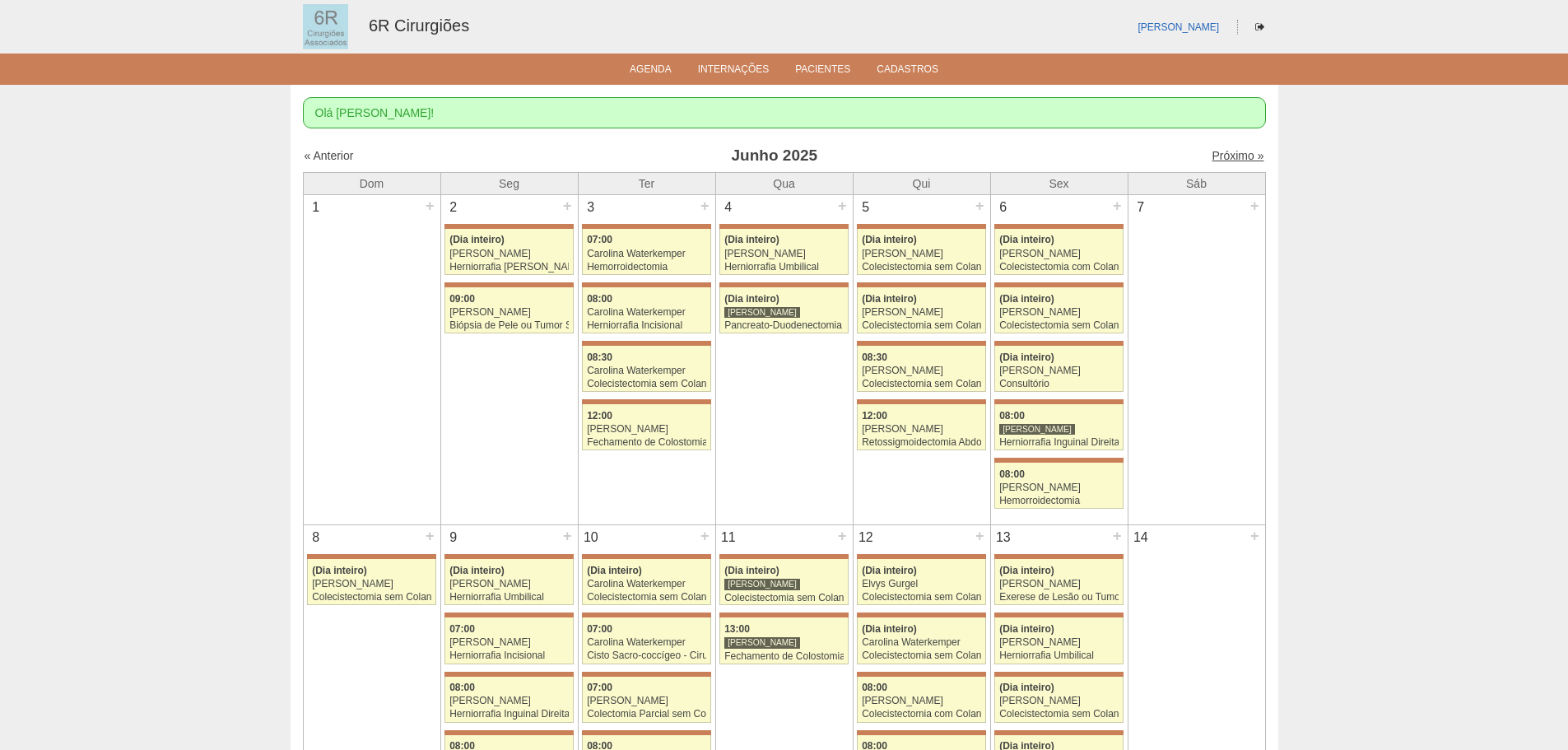
click at [1238, 157] on link "Próximo »" at bounding box center [1237, 156] width 52 height 13
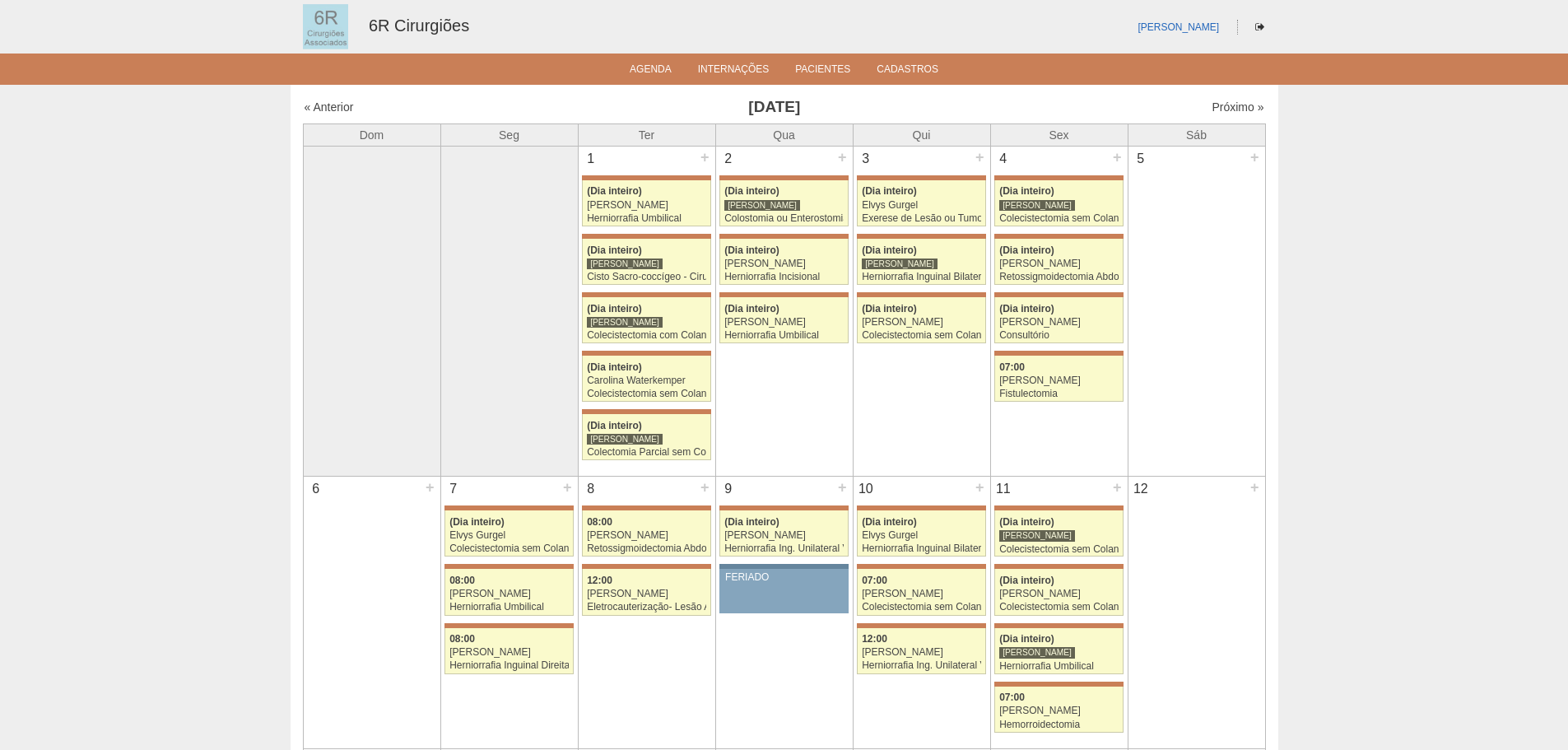
click at [1237, 98] on div "« Anterior Julho 2025 Próximo »" at bounding box center [784, 110] width 963 height 27
click at [1237, 106] on link "Próximo »" at bounding box center [1237, 107] width 52 height 13
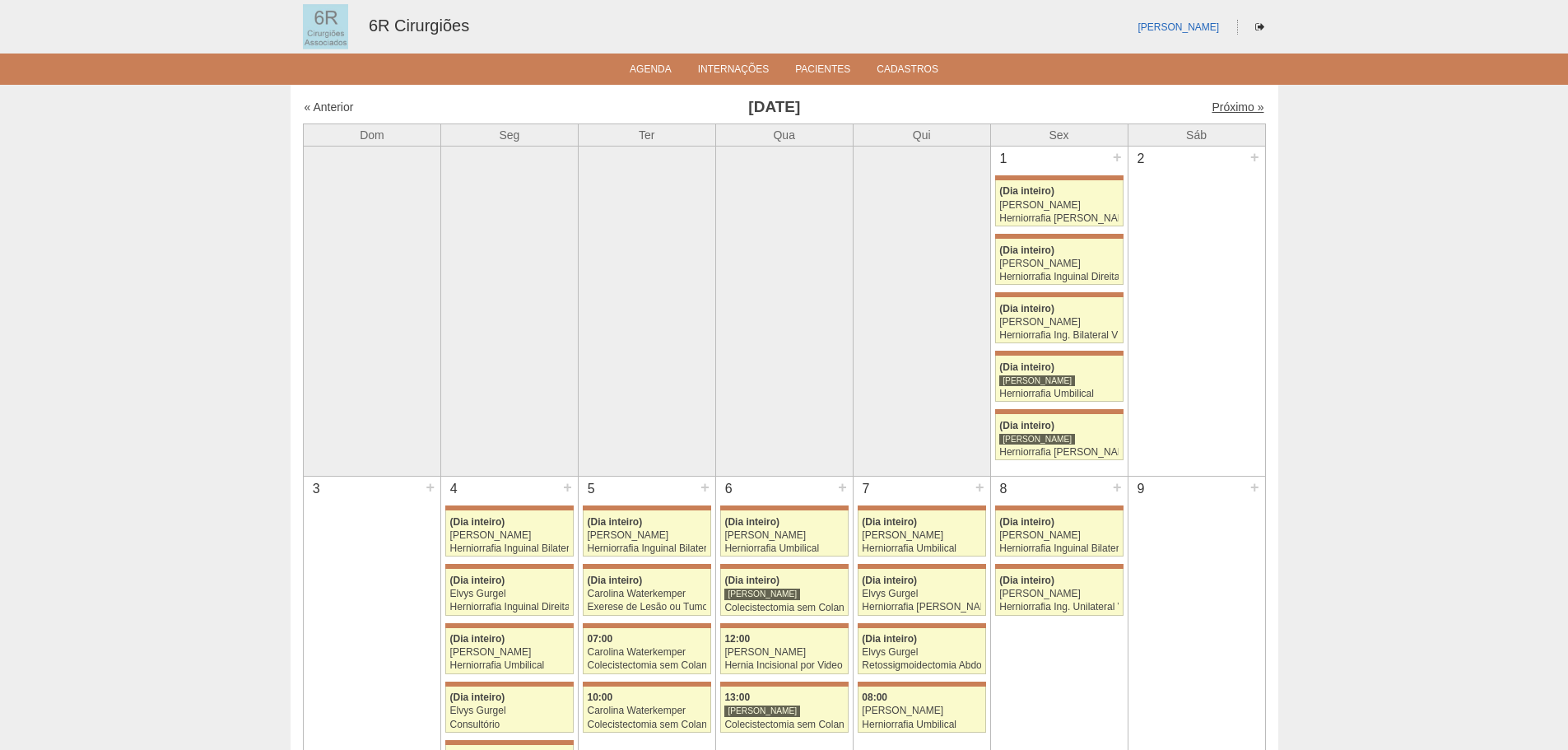
click at [1220, 108] on link "Próximo »" at bounding box center [1237, 107] width 52 height 13
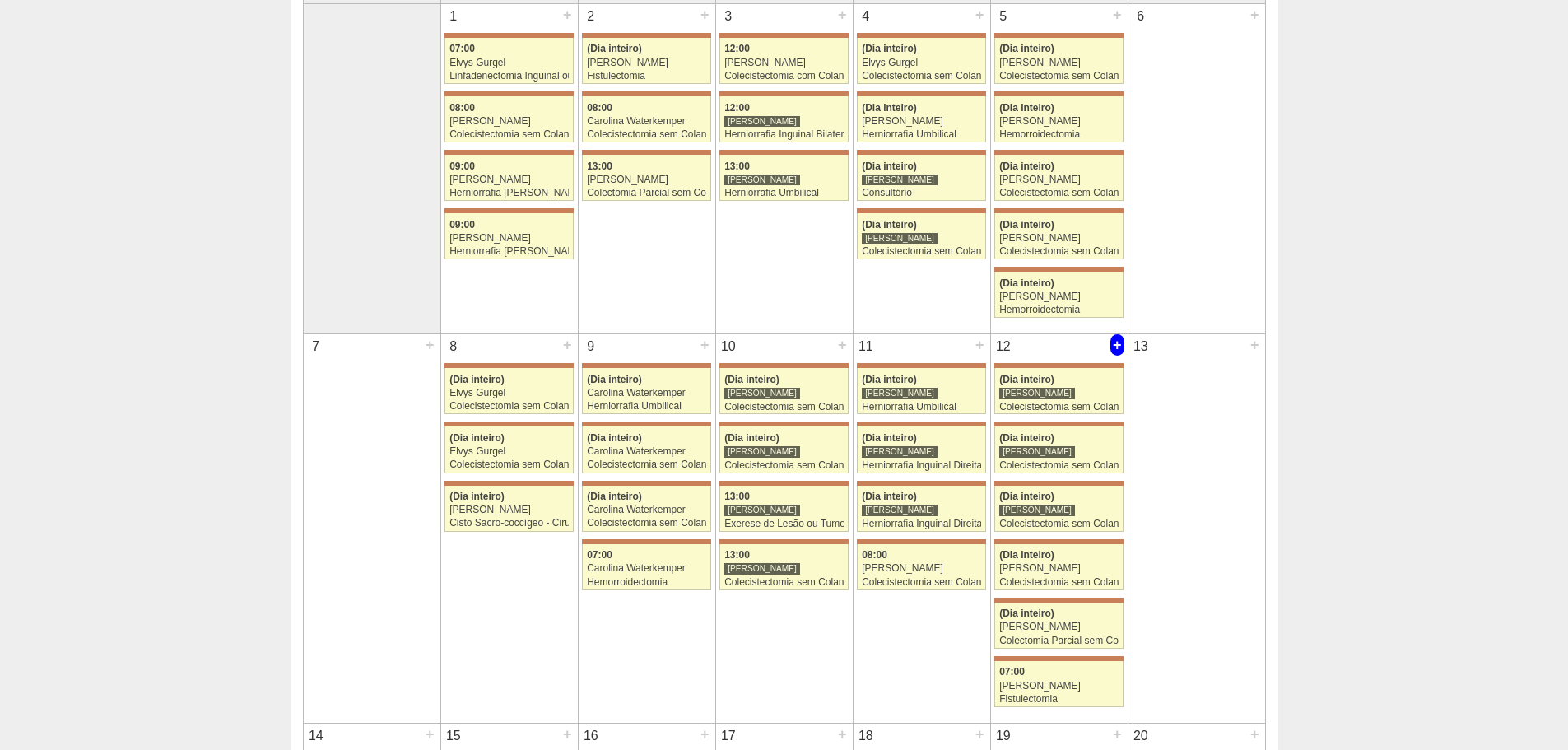
scroll to position [164, 0]
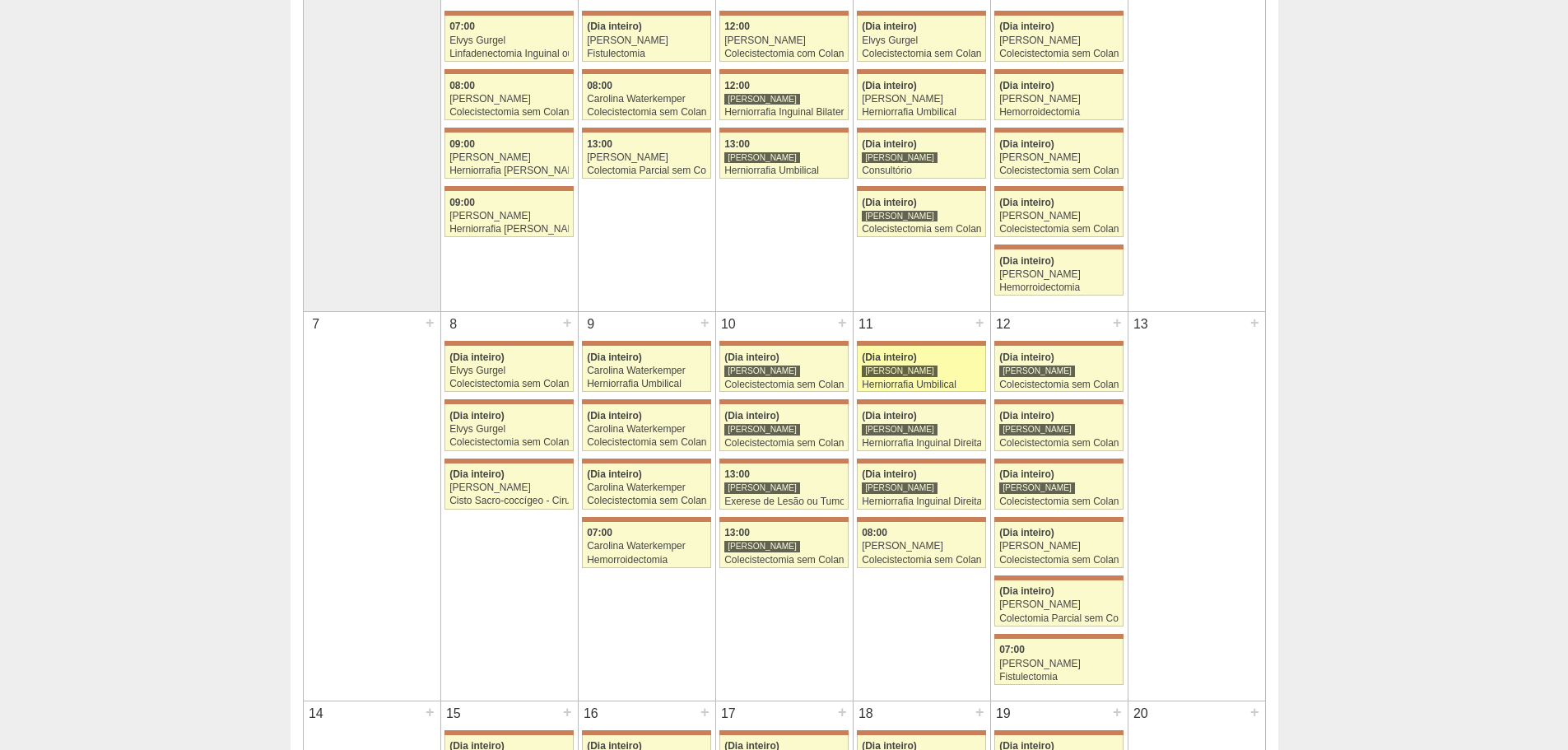
click at [946, 367] on div "[PERSON_NAME]" at bounding box center [922, 371] width 120 height 10
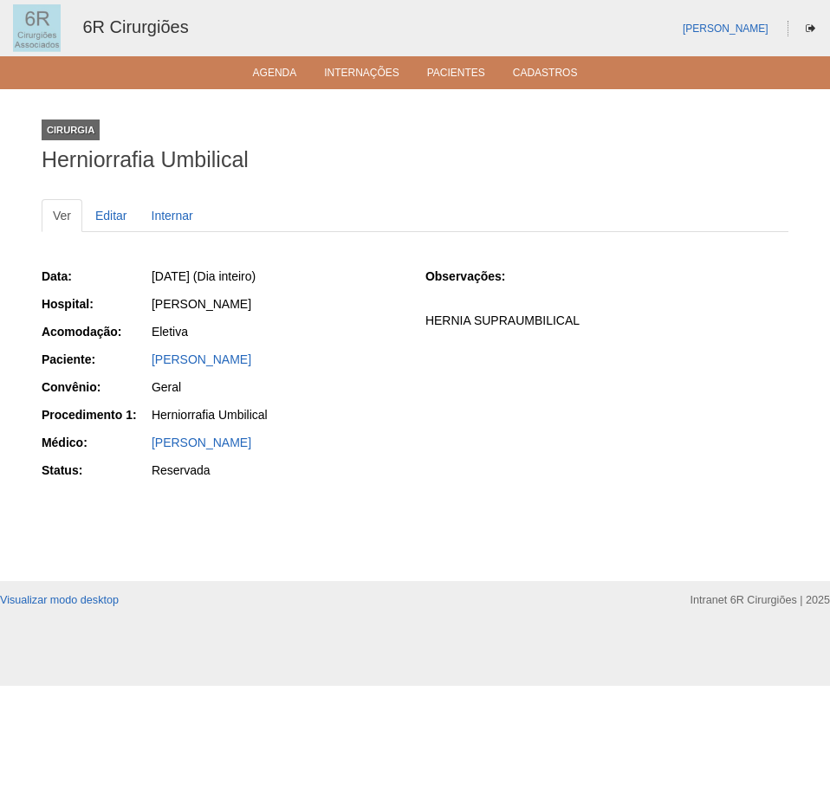
click at [249, 81] on ul "Agenda Internações Pacientes Cadastros" at bounding box center [415, 72] width 830 height 33
click at [269, 73] on link "Agenda" at bounding box center [275, 74] width 44 height 15
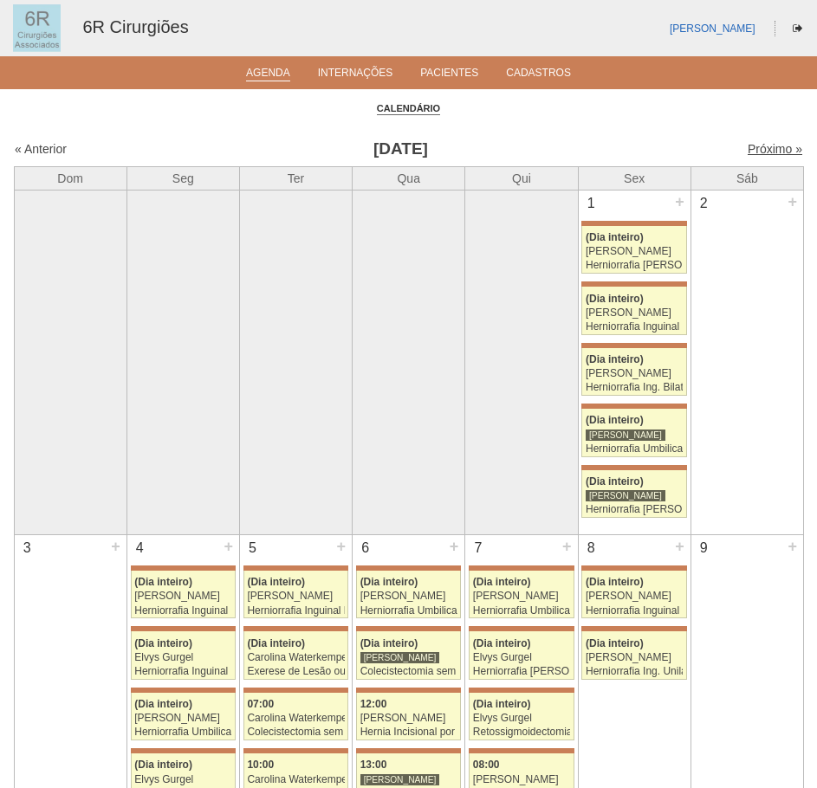
click at [752, 156] on link "Próximo »" at bounding box center [774, 149] width 55 height 14
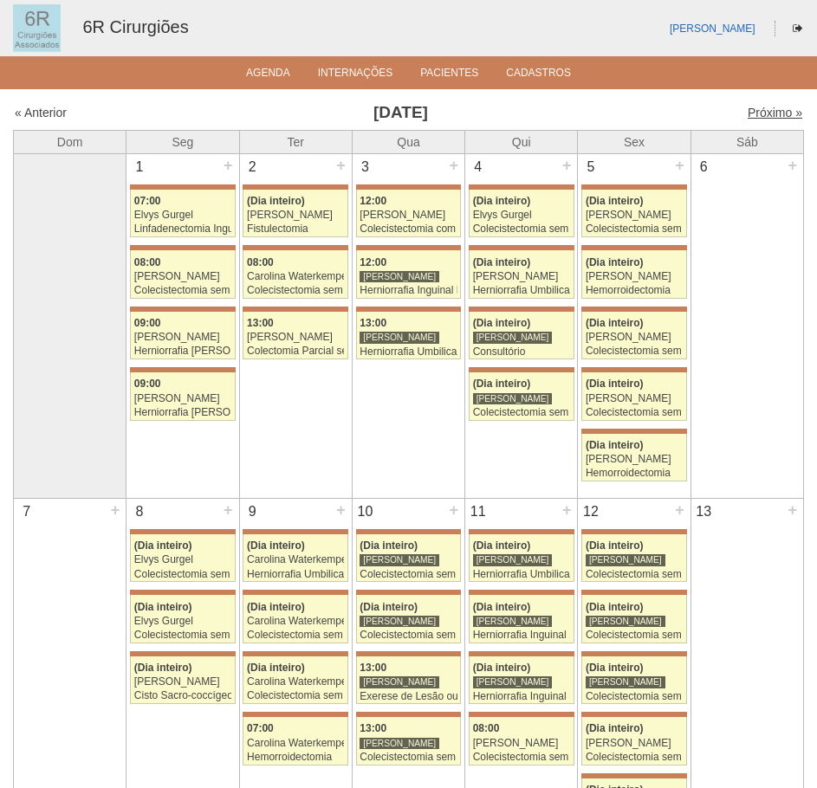
click at [756, 119] on link "Próximo »" at bounding box center [774, 113] width 55 height 14
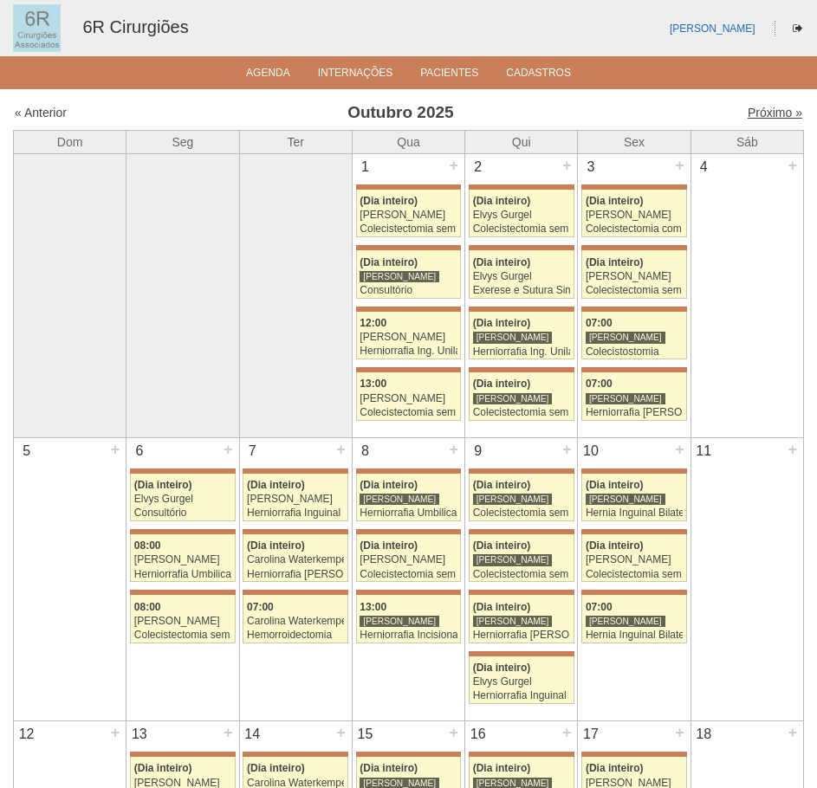
click at [758, 110] on link "Próximo »" at bounding box center [774, 113] width 55 height 14
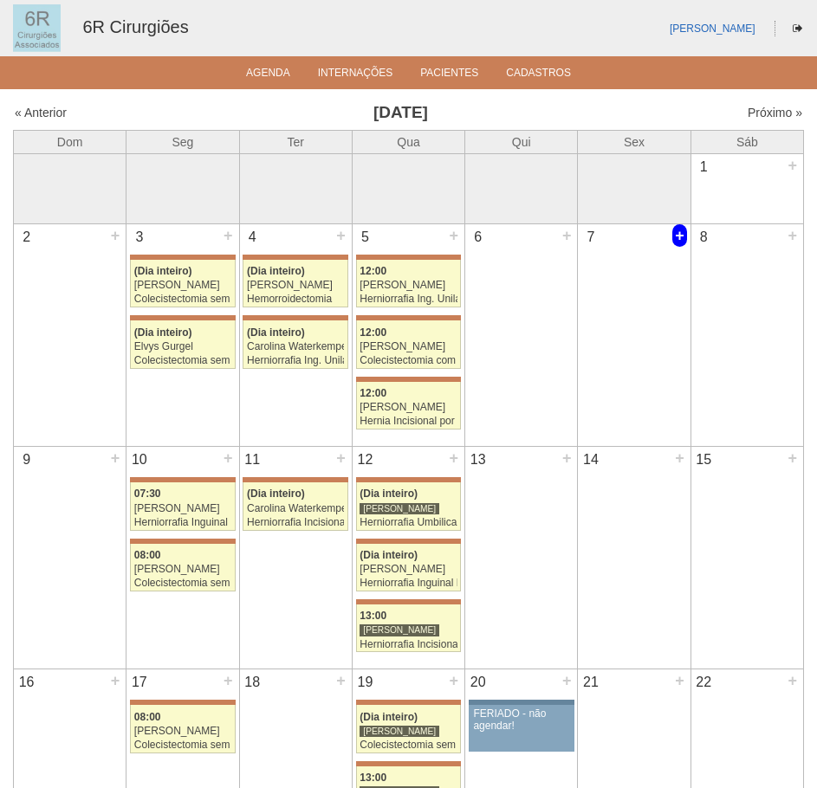
click at [681, 236] on div "+" at bounding box center [679, 235] width 15 height 23
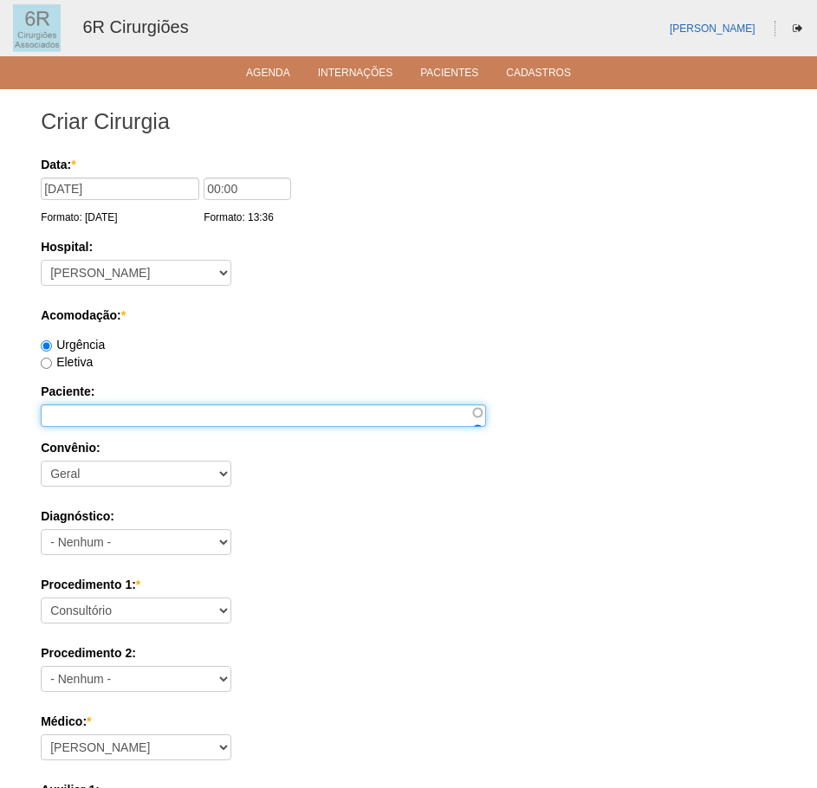
click at [297, 410] on input "Paciente:" at bounding box center [263, 415] width 445 height 23
paste input "SOLANGE DE JESUS IERULLO"
type input "SOLANGE DE [DEMOGRAPHIC_DATA][PERSON_NAME]"
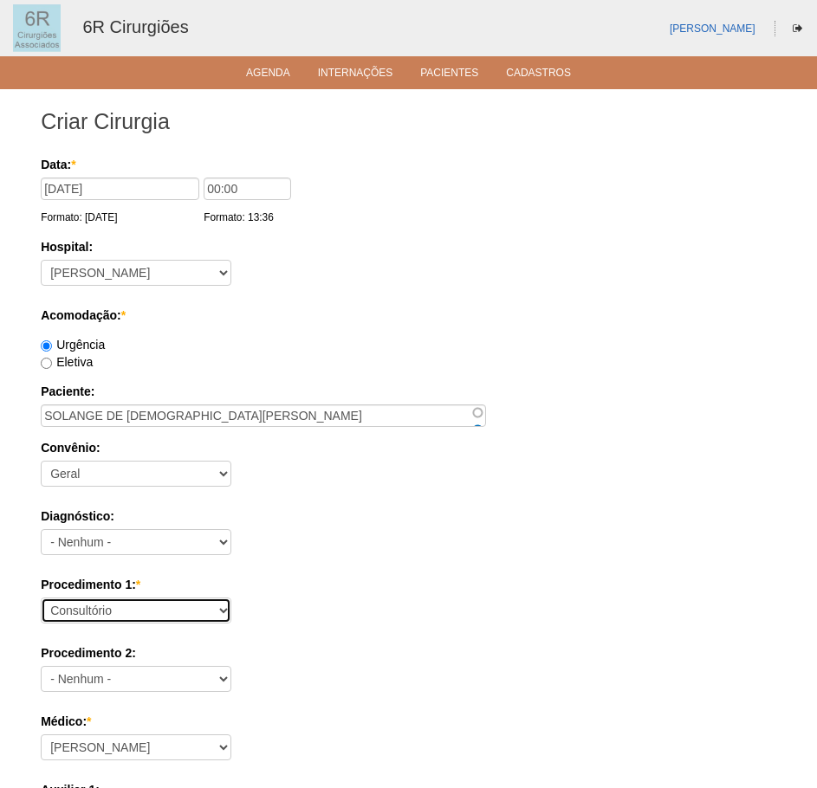
click at [216, 621] on select "Consultório Abscesso Hepático - Drenagem Abscesso perianal Amputação Abdômino P…" at bounding box center [136, 611] width 191 height 26
select select "66619"
click at [41, 598] on select "Consultório Abscesso Hepático - Drenagem Abscesso perianal Amputação Abdômino P…" at bounding box center [136, 611] width 191 height 26
click at [228, 352] on div "Urgência" at bounding box center [408, 344] width 735 height 17
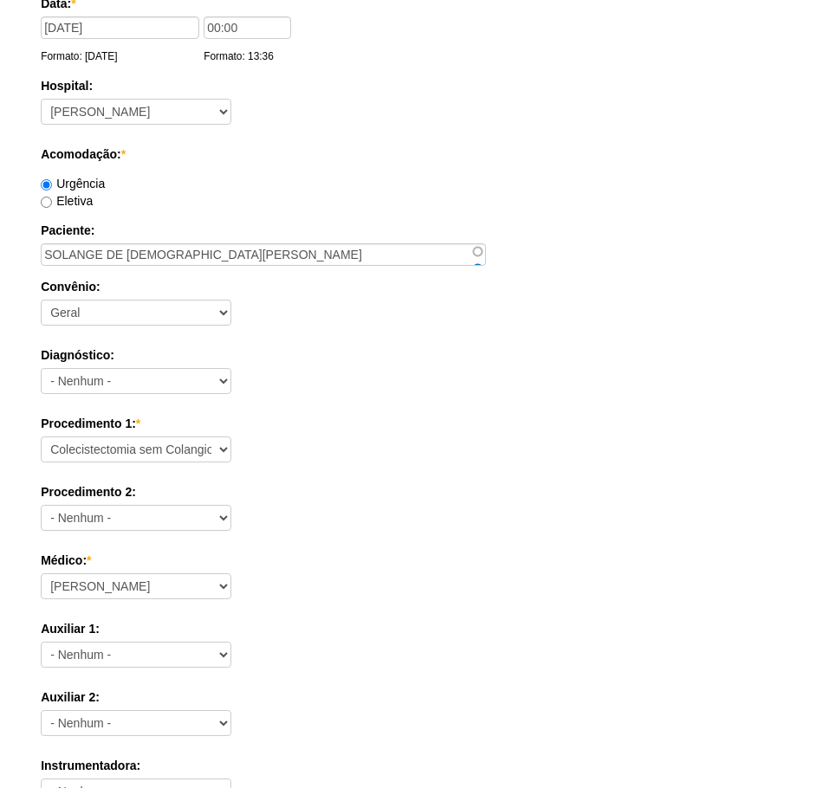
scroll to position [173, 0]
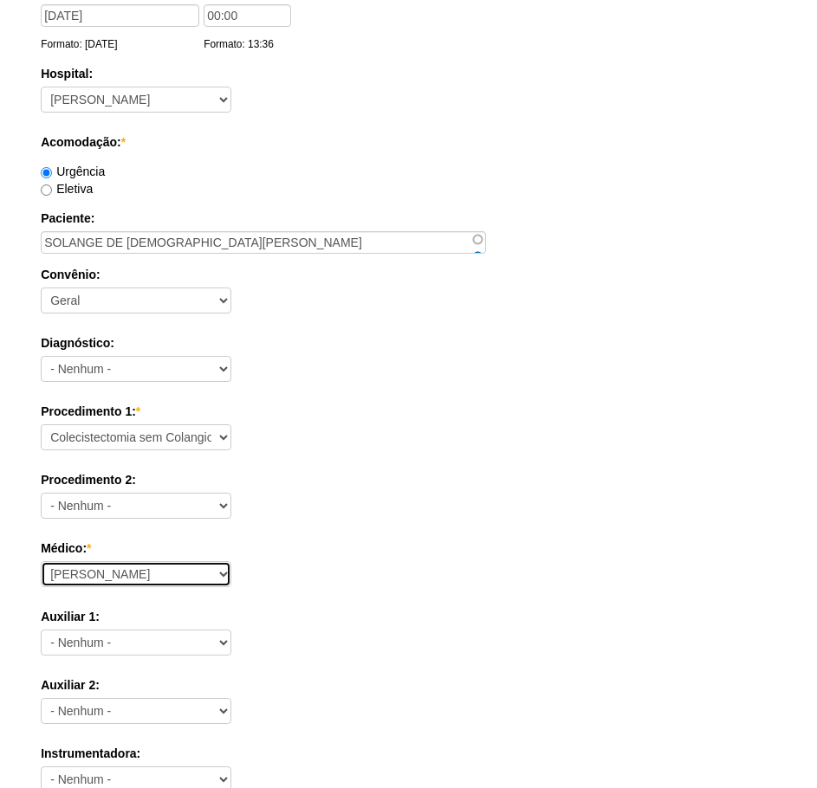
click at [209, 576] on select "Aline Zanon Bariatricas Bruno Bulisani Bruno Oliveira Carolina Waterkemper Elvy…" at bounding box center [136, 574] width 191 height 26
click at [41, 561] on select "Aline Zanon Bariatricas Bruno Bulisani Bruno Oliveira Carolina Waterkemper Elvy…" at bounding box center [136, 574] width 191 height 26
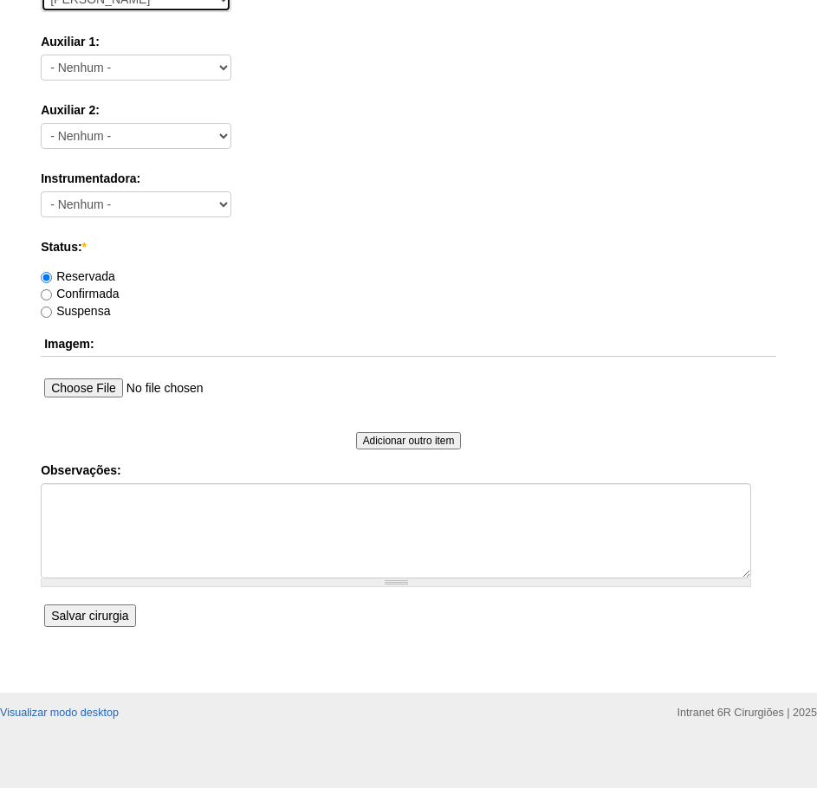
scroll to position [758, 0]
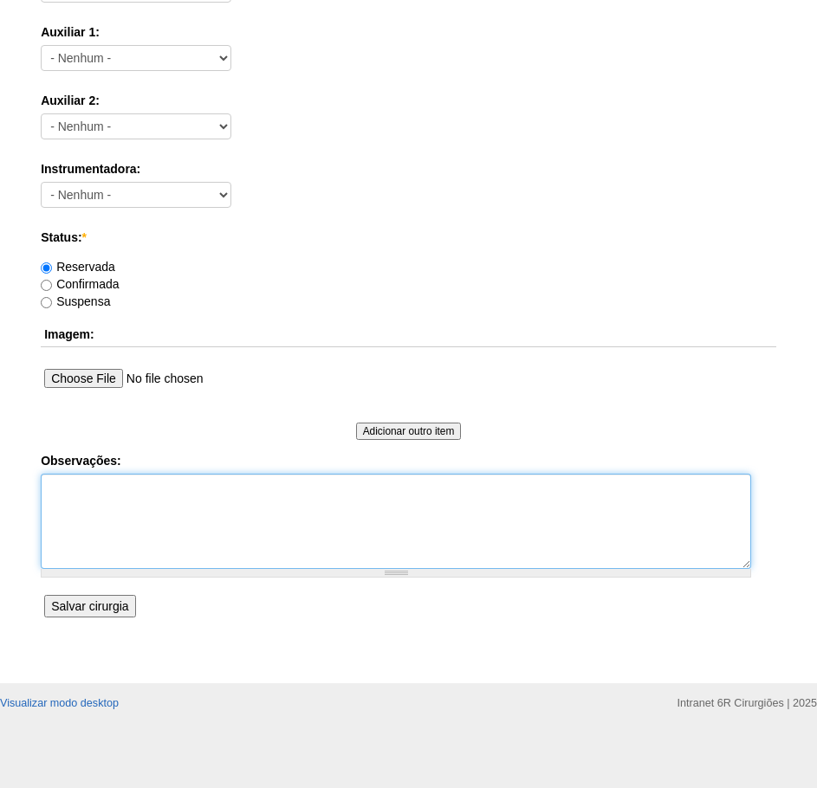
click at [296, 535] on textarea "Observações:" at bounding box center [396, 521] width 710 height 95
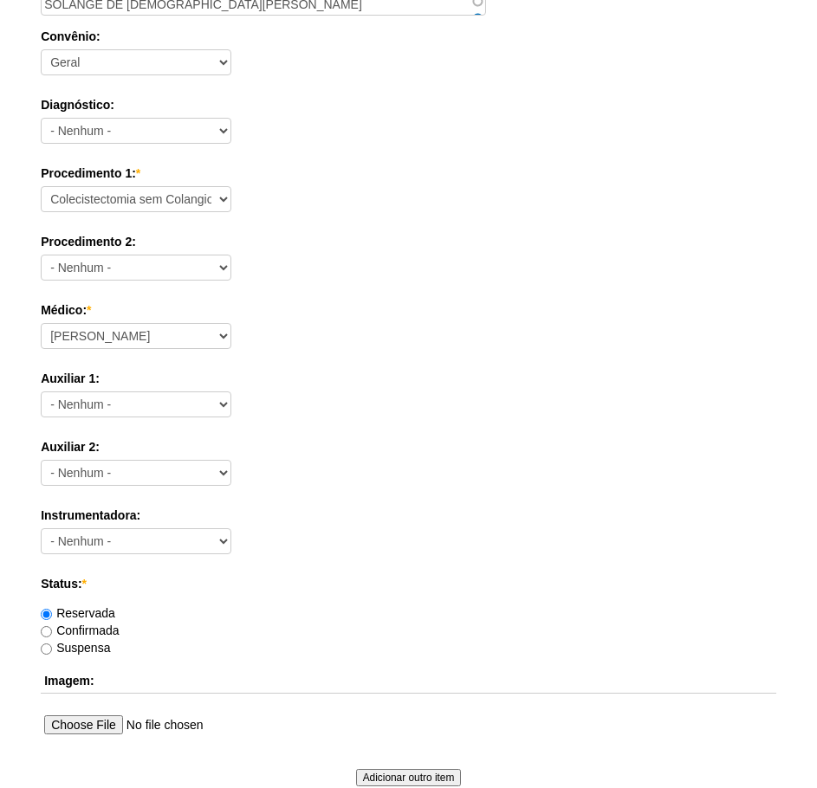
scroll to position [671, 0]
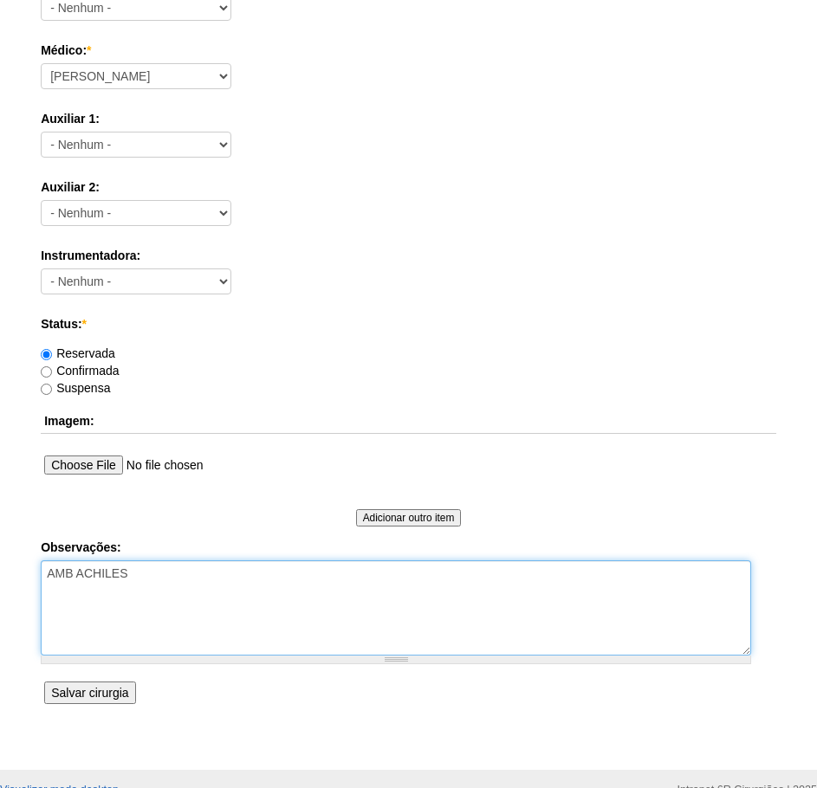
type textarea "AMB ACHILES"
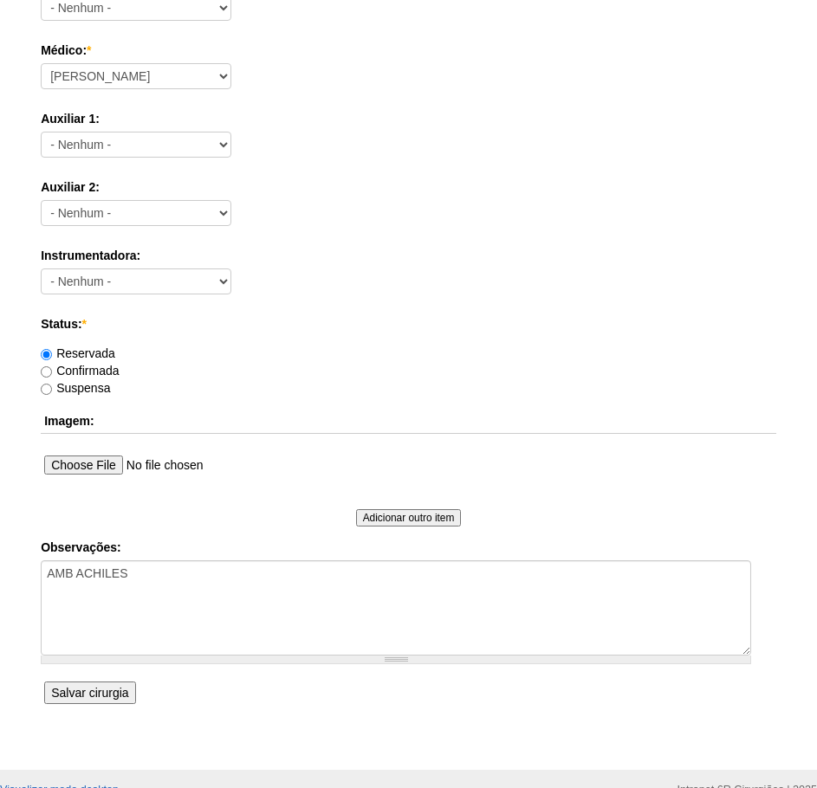
click at [91, 694] on input "Salvar cirurgia" at bounding box center [89, 693] width 91 height 23
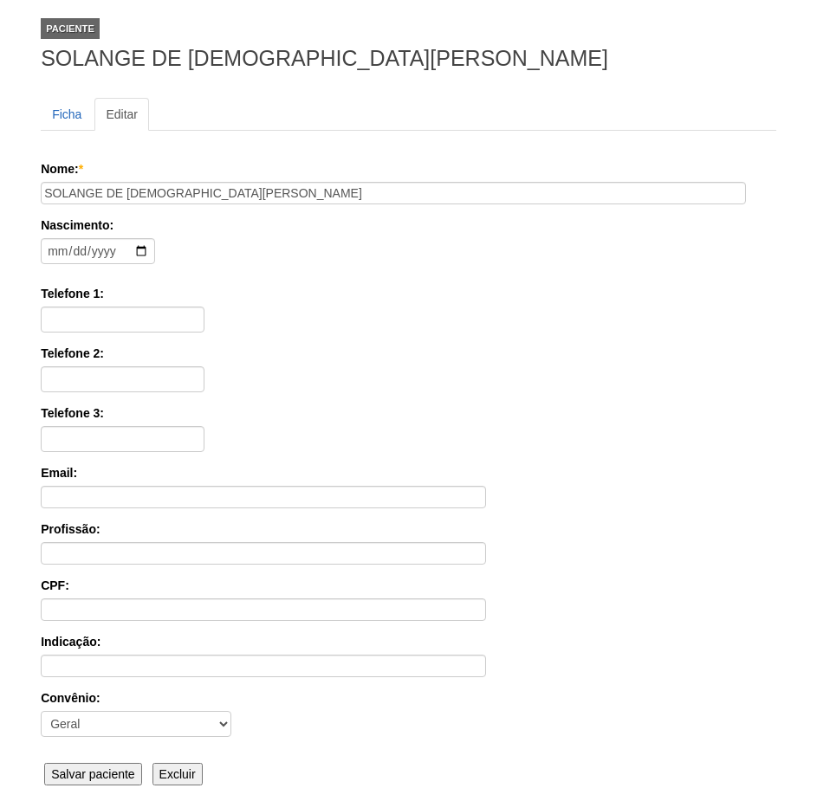
scroll to position [269, 0]
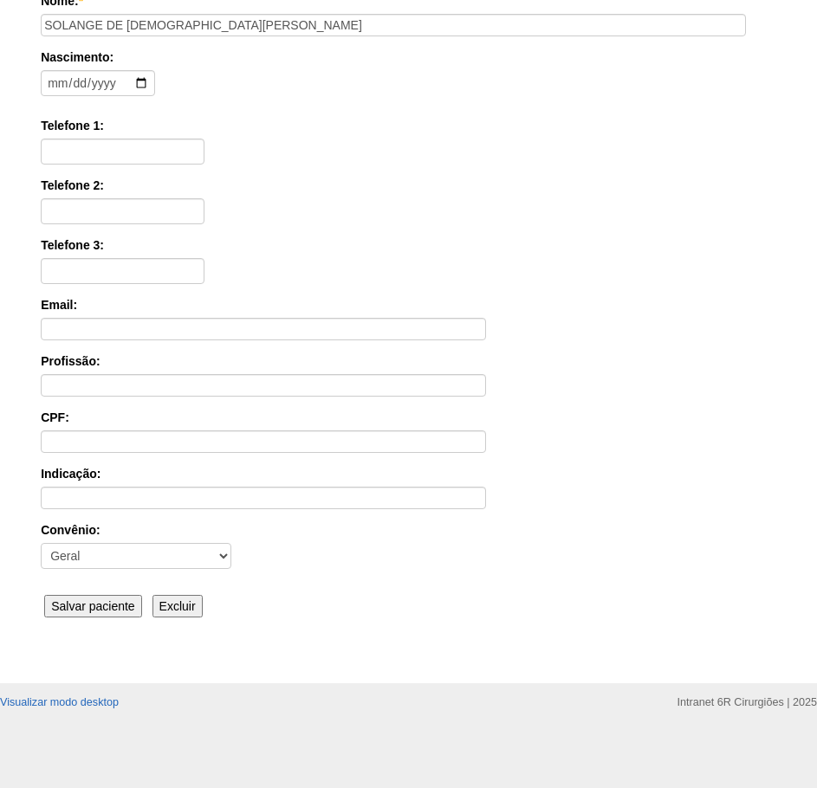
click at [100, 605] on input "Salvar paciente" at bounding box center [93, 606] width 98 height 23
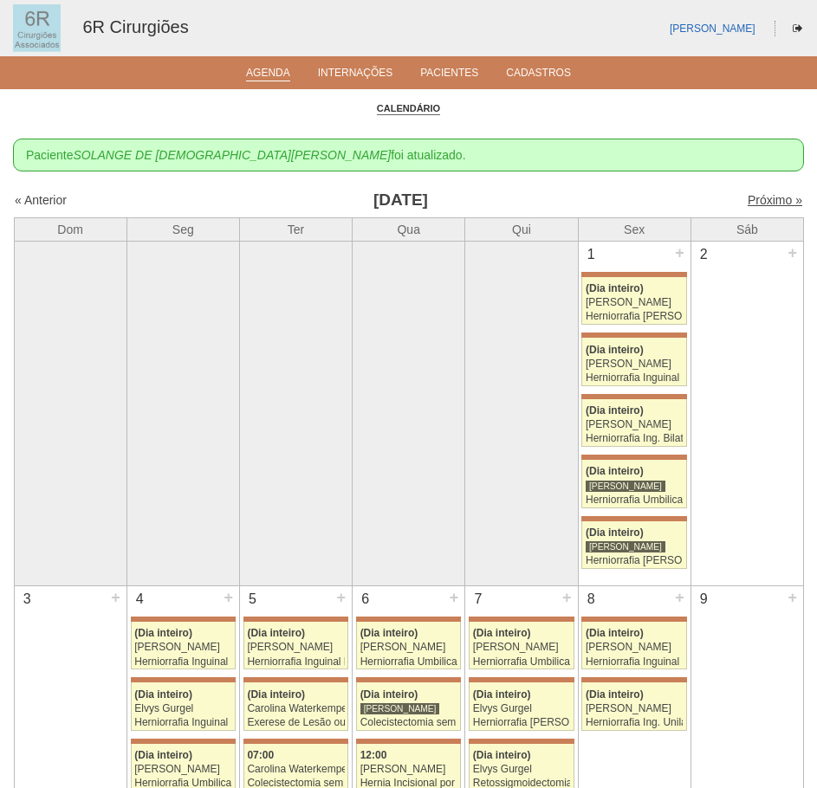
click at [768, 195] on link "Próximo »" at bounding box center [774, 200] width 55 height 14
click at [769, 195] on link "Próximo »" at bounding box center [774, 200] width 55 height 14
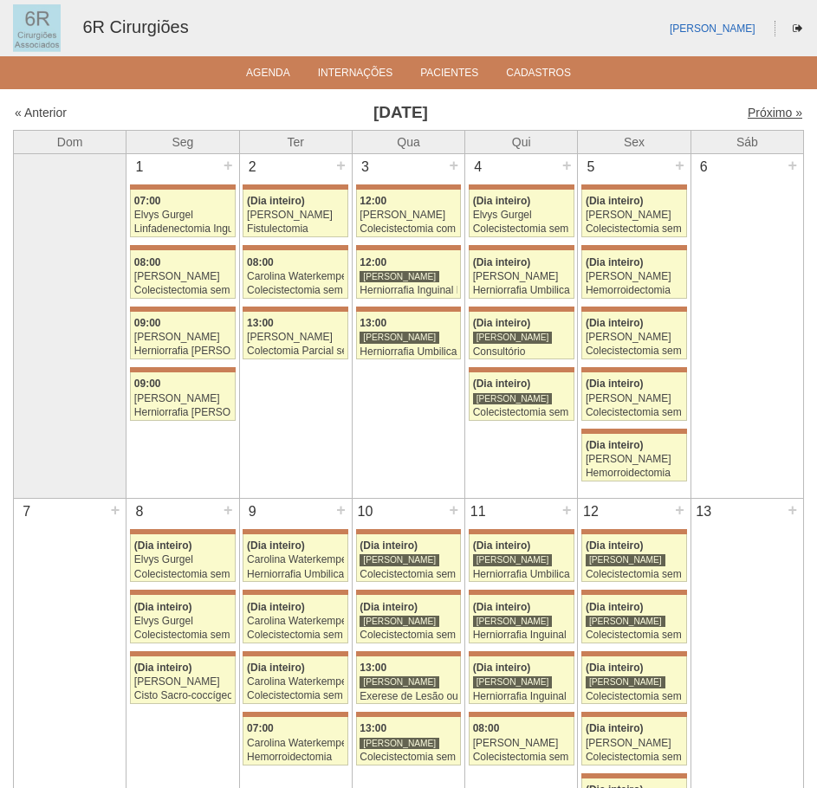
click at [769, 112] on link "Próximo »" at bounding box center [774, 113] width 55 height 14
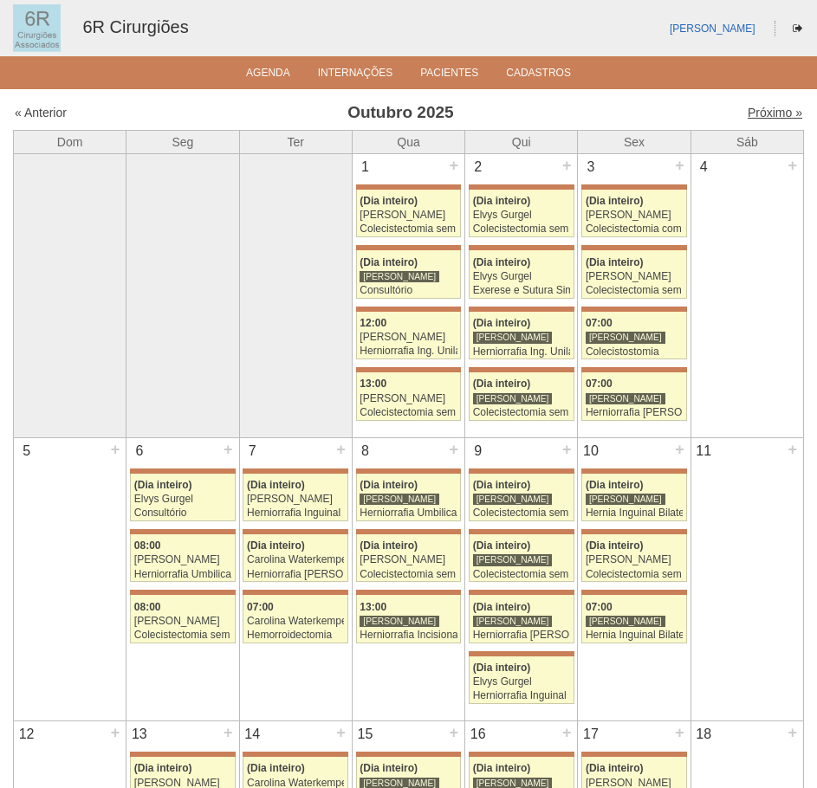
click at [777, 115] on link "Próximo »" at bounding box center [774, 113] width 55 height 14
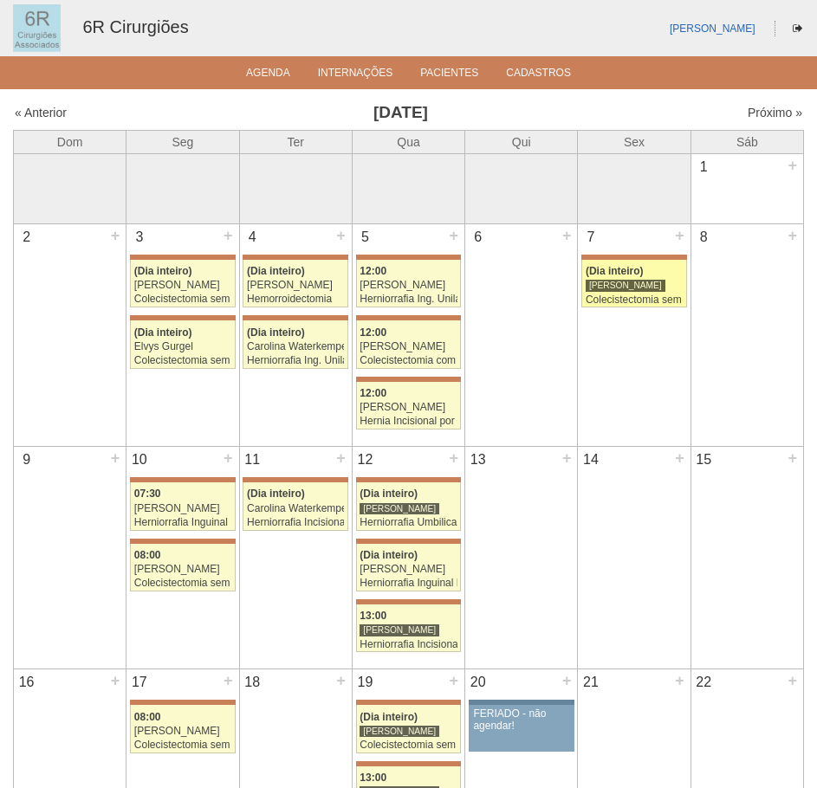
click at [656, 278] on link "71707 [PERSON_NAME] (Dia inteiro) [PERSON_NAME] Colecistectomia sem Colangiogra…" at bounding box center [634, 284] width 106 height 48
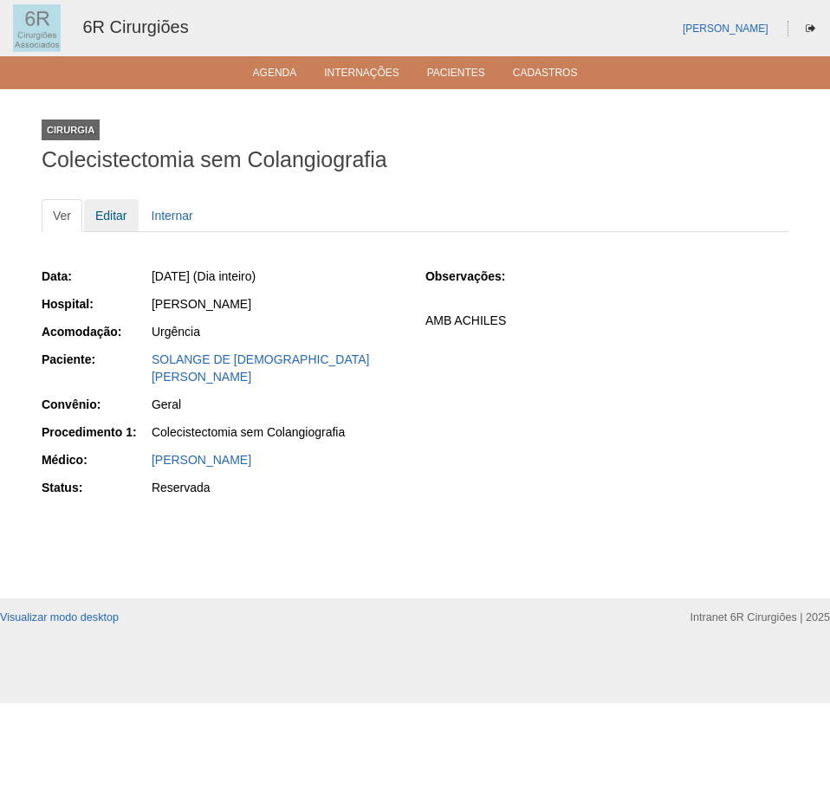
click at [132, 216] on link "Editar" at bounding box center [111, 215] width 55 height 33
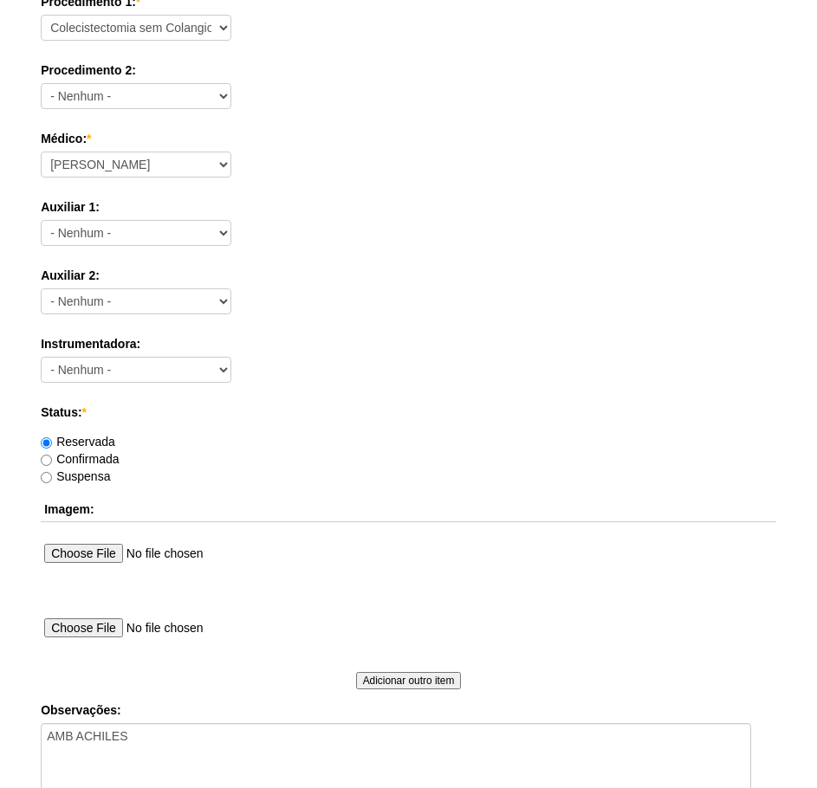
scroll to position [866, 0]
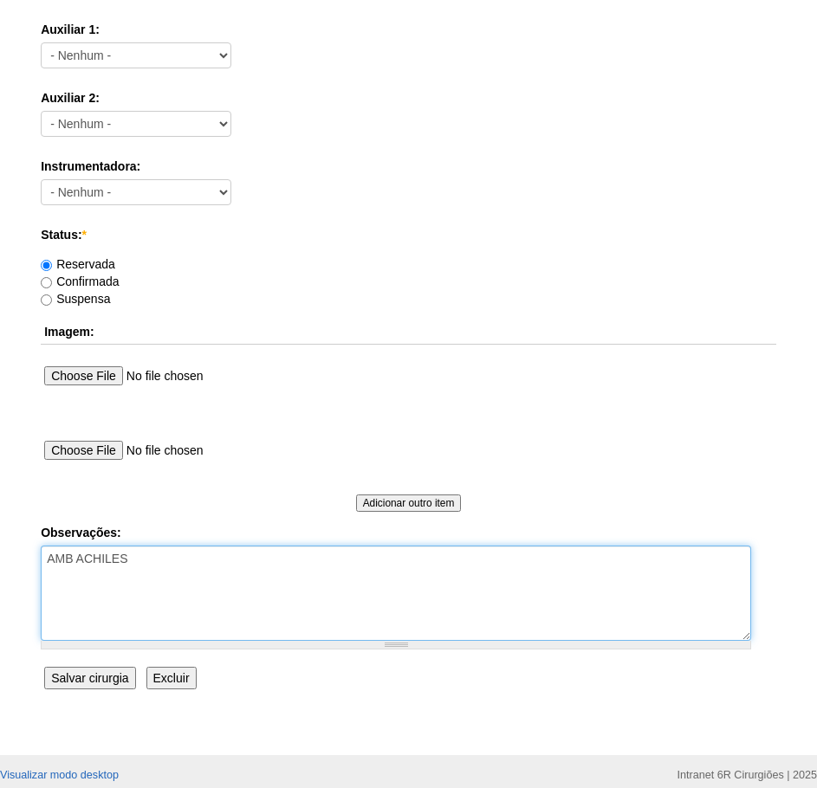
click at [317, 561] on textarea "AMB ACHILES" at bounding box center [396, 593] width 710 height 95
click at [139, 557] on textarea "AMB ACHILES" at bounding box center [396, 593] width 710 height 95
type textarea "AMB ACHILES - AVISAR PACIENTE"
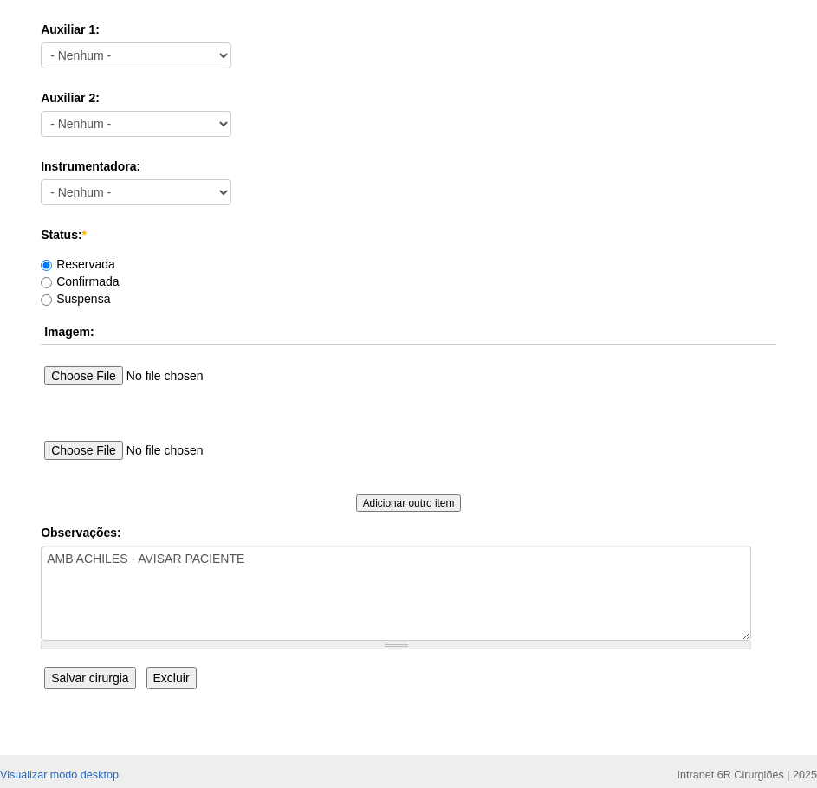
click at [59, 670] on input "Salvar cirurgia" at bounding box center [89, 678] width 91 height 23
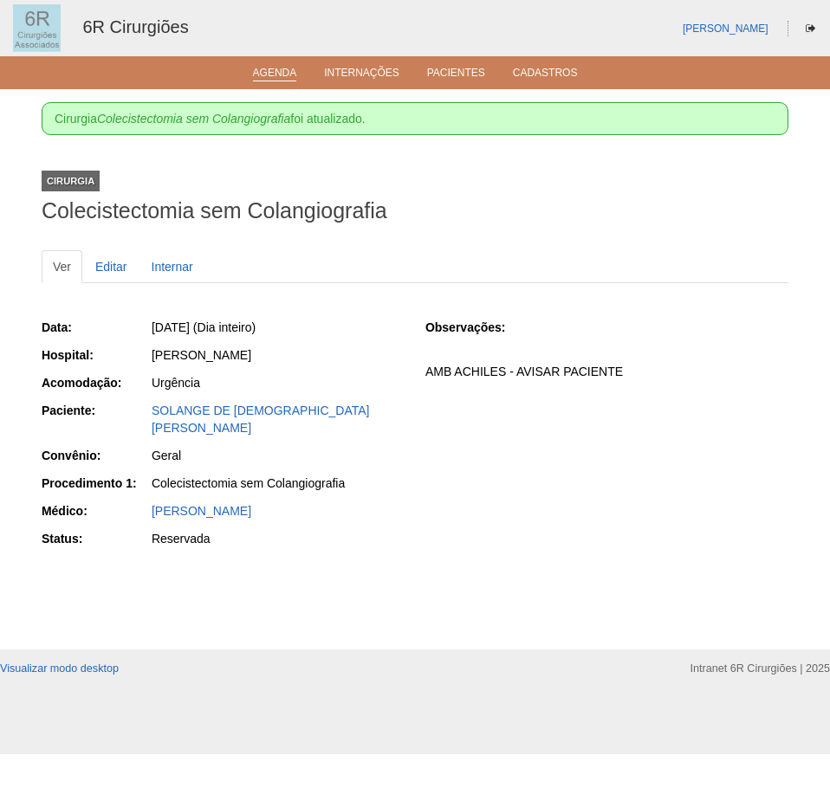
click at [293, 75] on link "Agenda" at bounding box center [275, 74] width 44 height 15
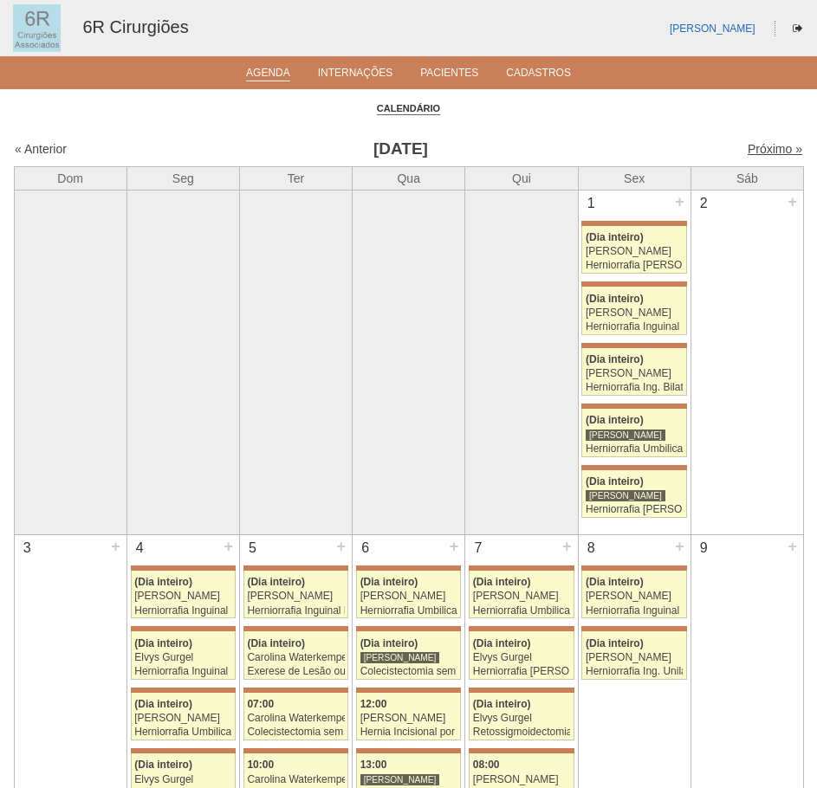
click at [765, 146] on link "Próximo »" at bounding box center [774, 149] width 55 height 14
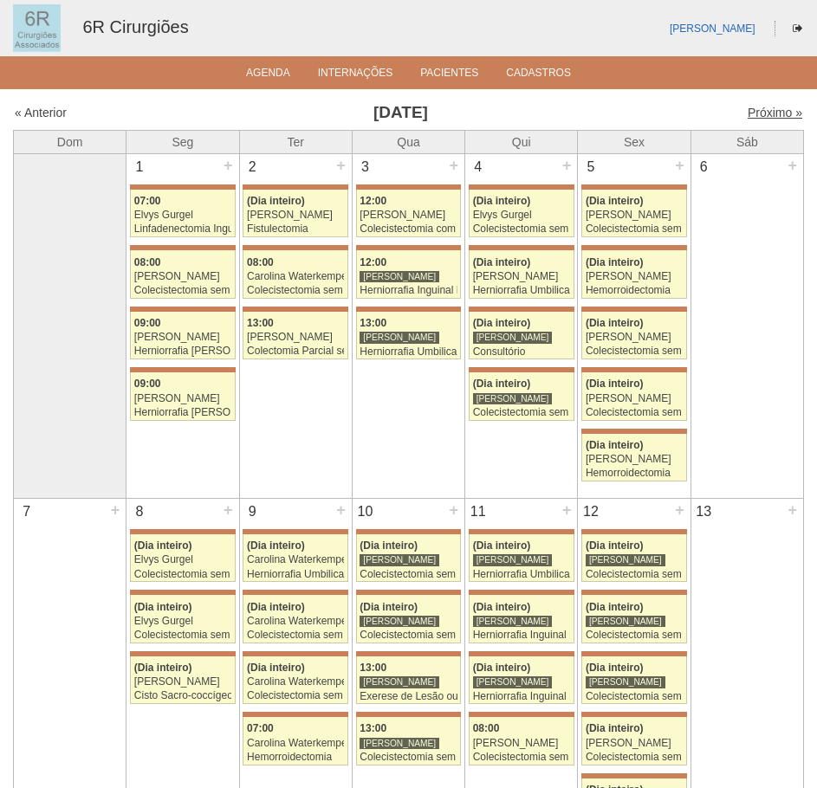
click at [782, 113] on link "Próximo »" at bounding box center [774, 113] width 55 height 14
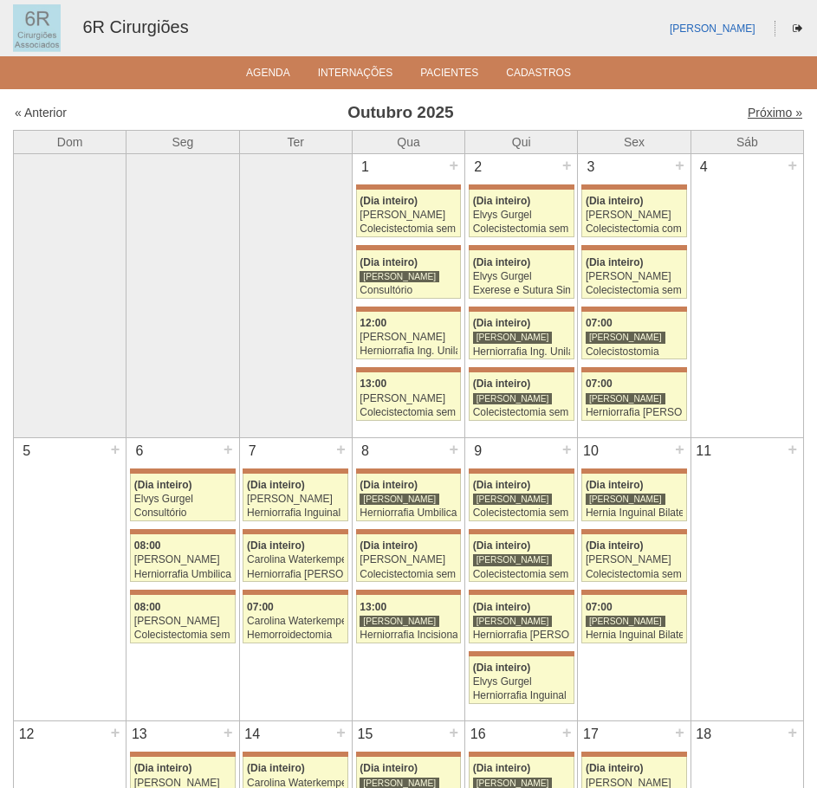
click at [756, 118] on link "Próximo »" at bounding box center [774, 113] width 55 height 14
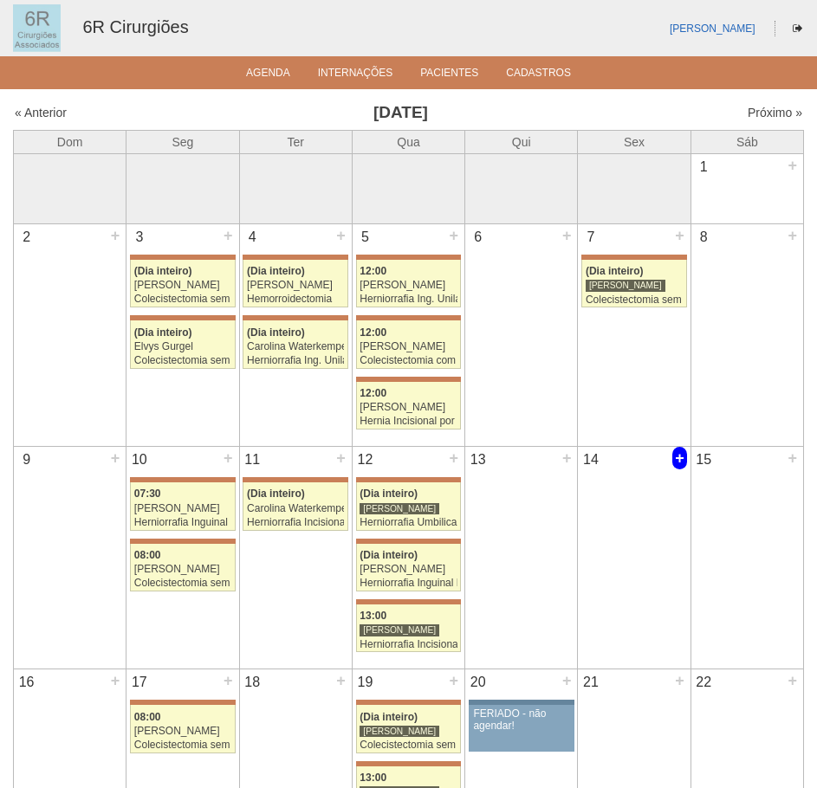
click at [681, 455] on div "+" at bounding box center [679, 458] width 15 height 23
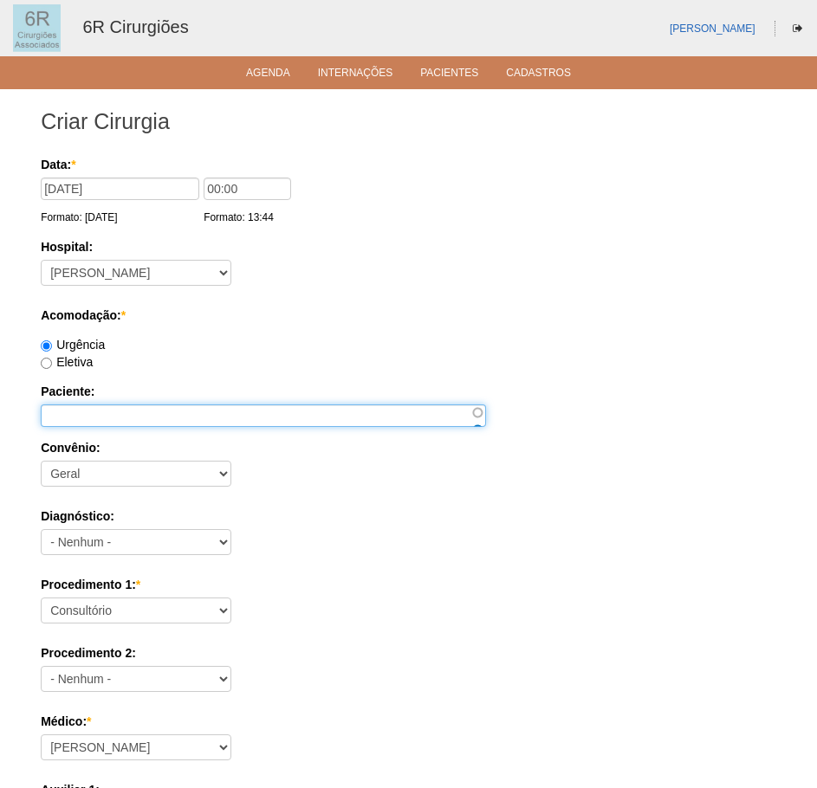
click at [268, 409] on input "Paciente:" at bounding box center [263, 415] width 445 height 23
click at [108, 415] on input "Paciente:" at bounding box center [263, 415] width 445 height 23
paste input "GISELE SANCHES FARINELLI"
type input "GISELE SANCHES FARINELLI"
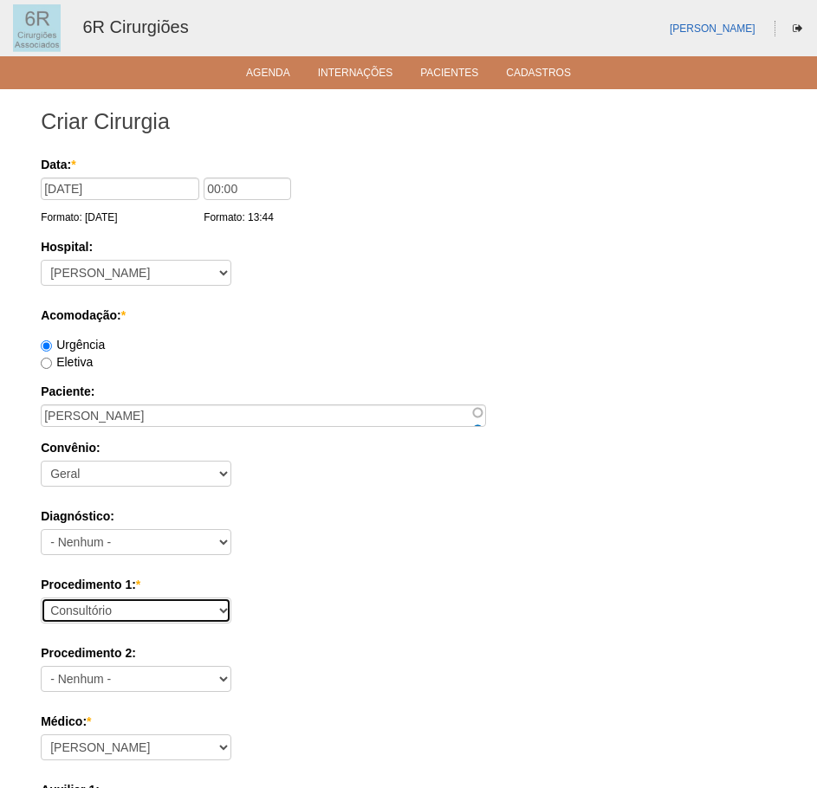
click at [148, 609] on select "Consultório Abscesso Hepático - Drenagem Abscesso perianal Amputação Abdômino P…" at bounding box center [136, 611] width 191 height 26
select select "66619"
click at [41, 598] on select "Consultório Abscesso Hepático - Drenagem Abscesso perianal Amputação Abdômino P…" at bounding box center [136, 611] width 191 height 26
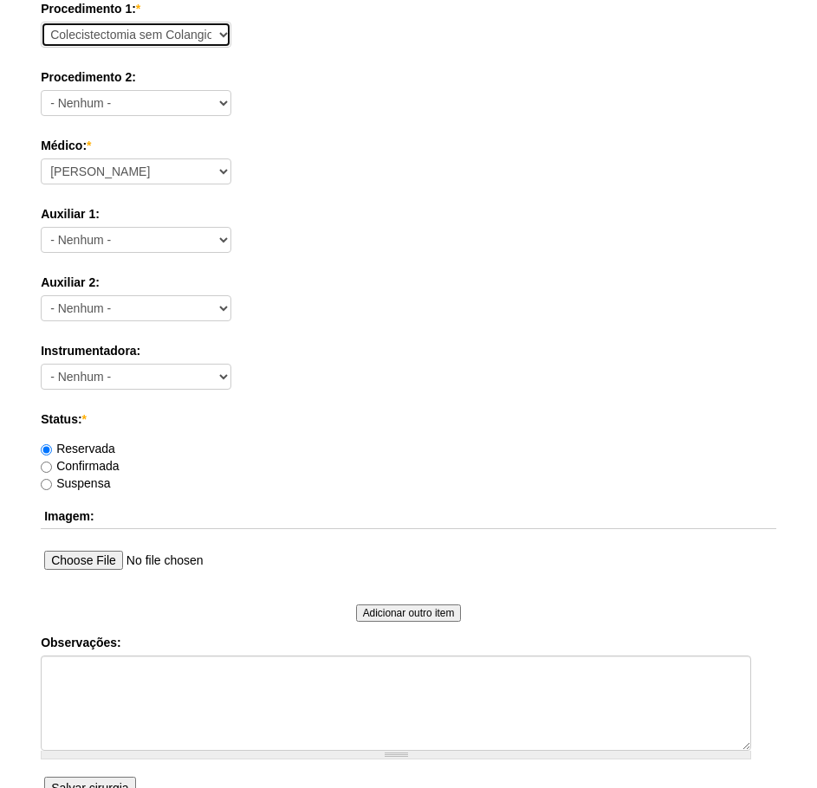
scroll to position [606, 0]
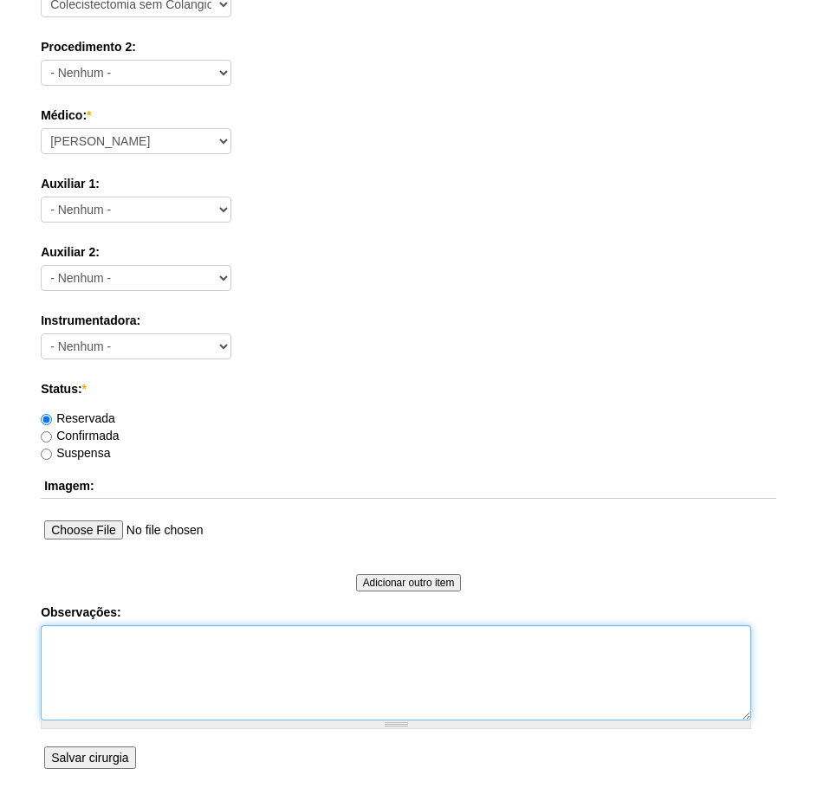
click at [221, 651] on textarea "Observações:" at bounding box center [396, 672] width 710 height 95
type textarea "S"
type textarea "AMB ACHILES - VERIFICAR SE PACIENTE FOI AVISADA"
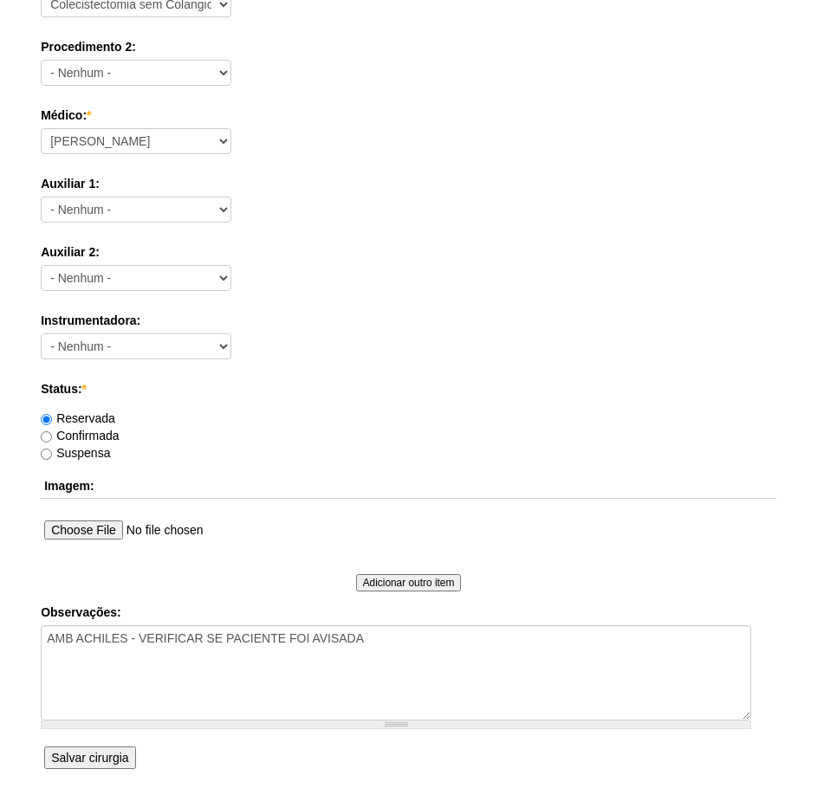
click at [121, 754] on input "Salvar cirurgia" at bounding box center [89, 758] width 91 height 23
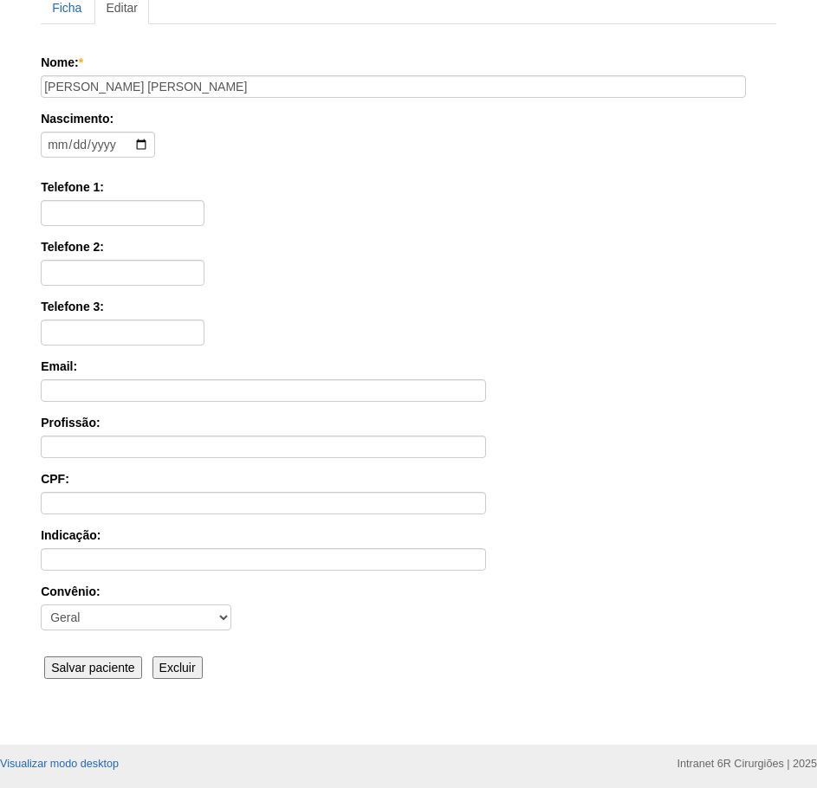
scroll to position [269, 0]
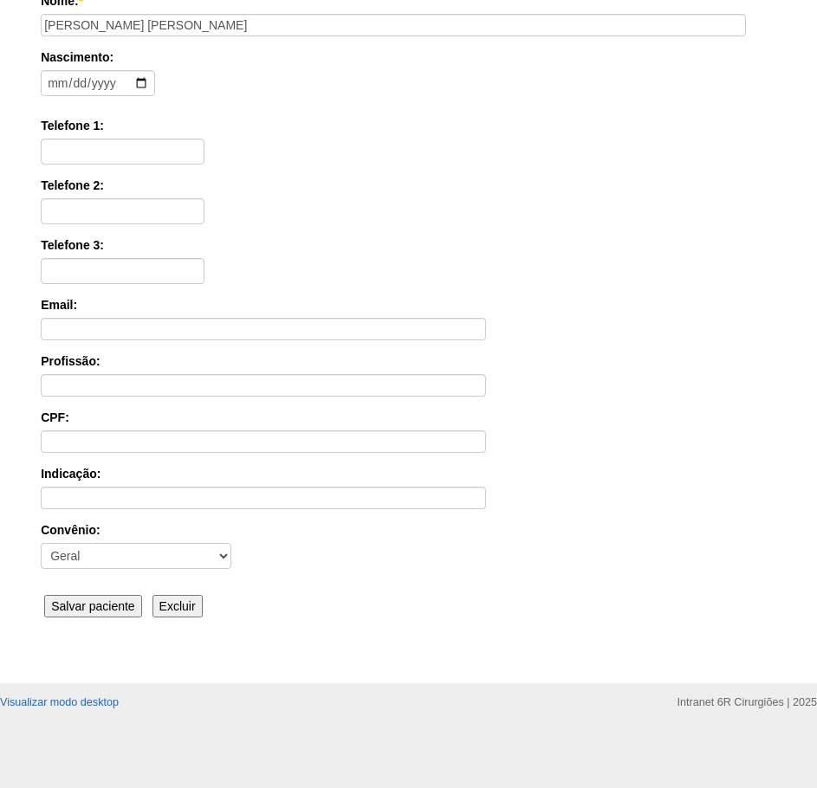
click at [93, 611] on input "Salvar paciente" at bounding box center [93, 606] width 98 height 23
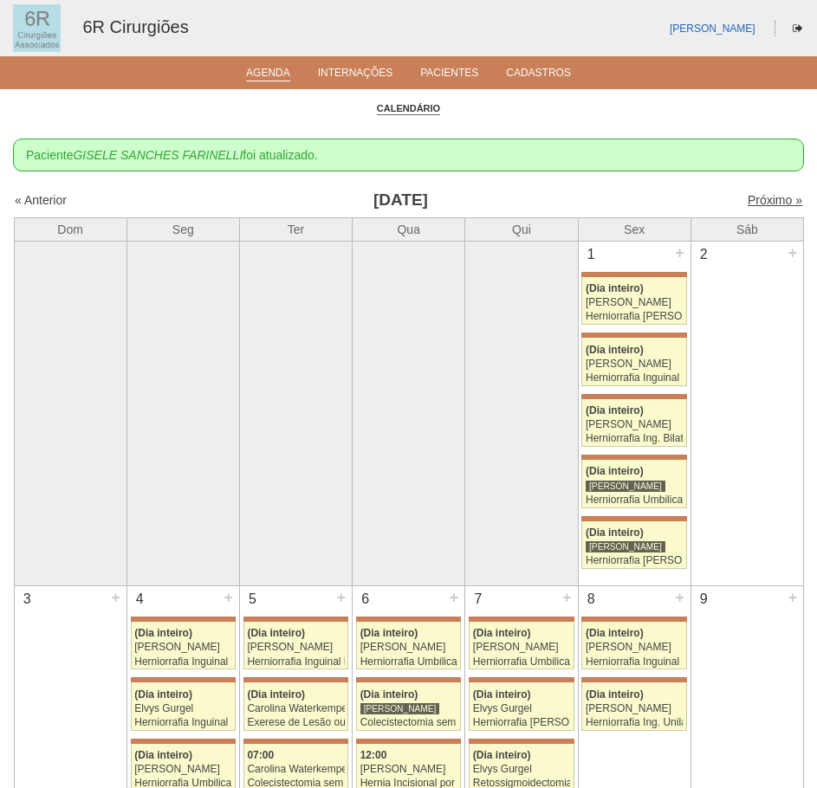
click at [765, 196] on link "Próximo »" at bounding box center [774, 200] width 55 height 14
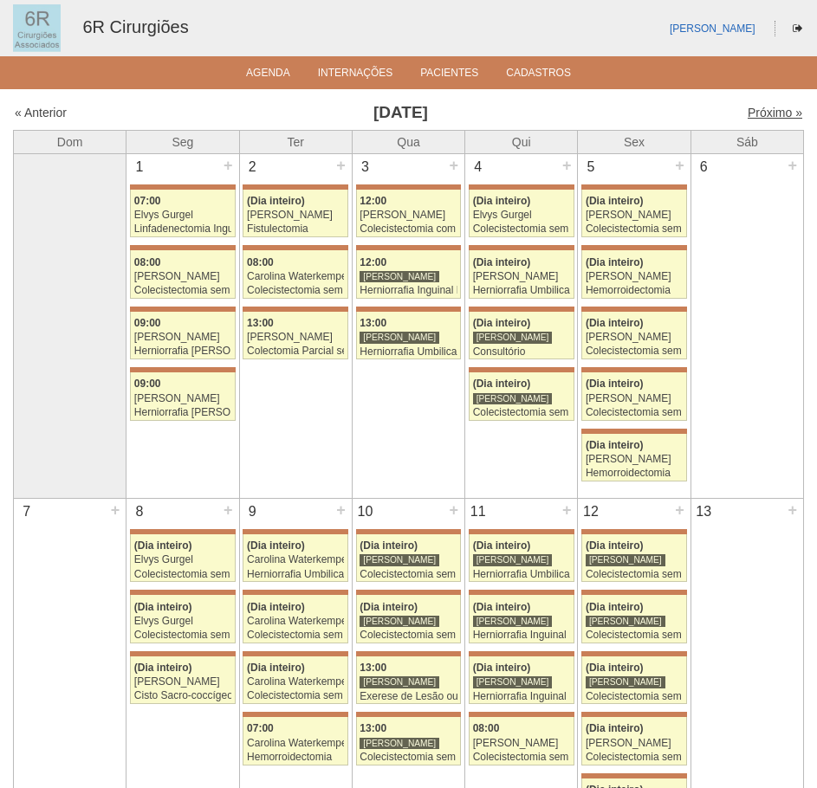
click at [771, 120] on link "Próximo »" at bounding box center [774, 113] width 55 height 14
click at [771, 114] on link "Próximo »" at bounding box center [774, 113] width 55 height 14
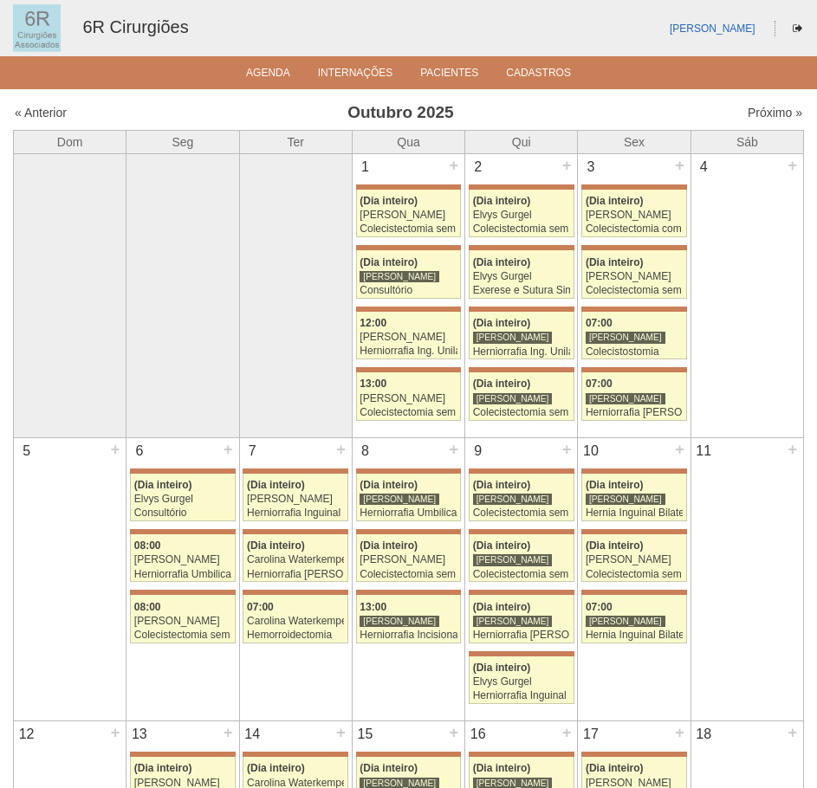
click at [750, 120] on div "Próximo »" at bounding box center [707, 112] width 189 height 17
click at [779, 114] on link "Próximo »" at bounding box center [774, 113] width 55 height 14
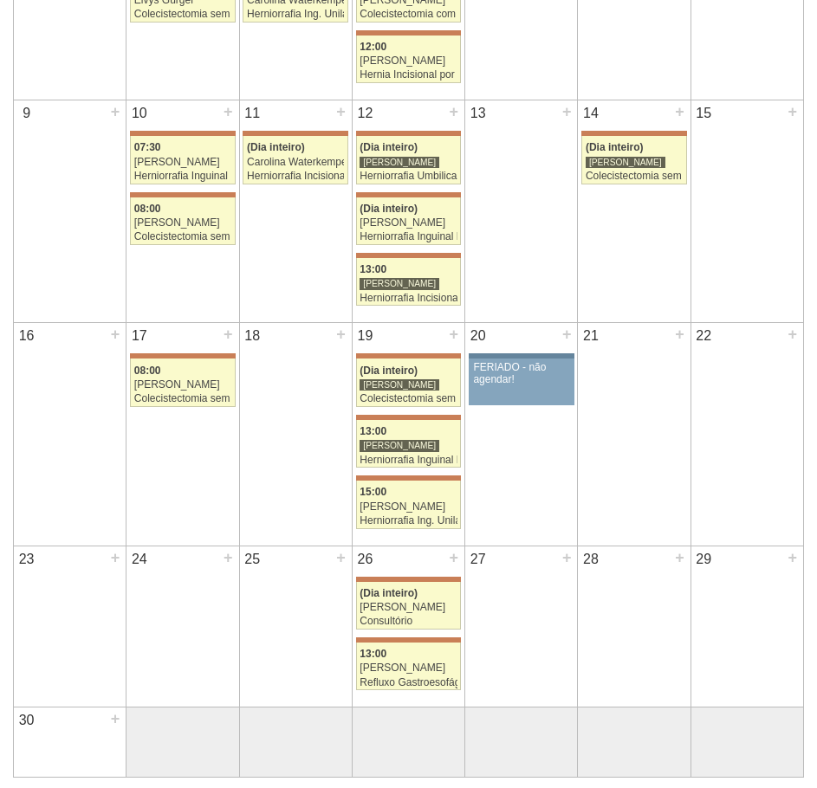
scroll to position [433, 0]
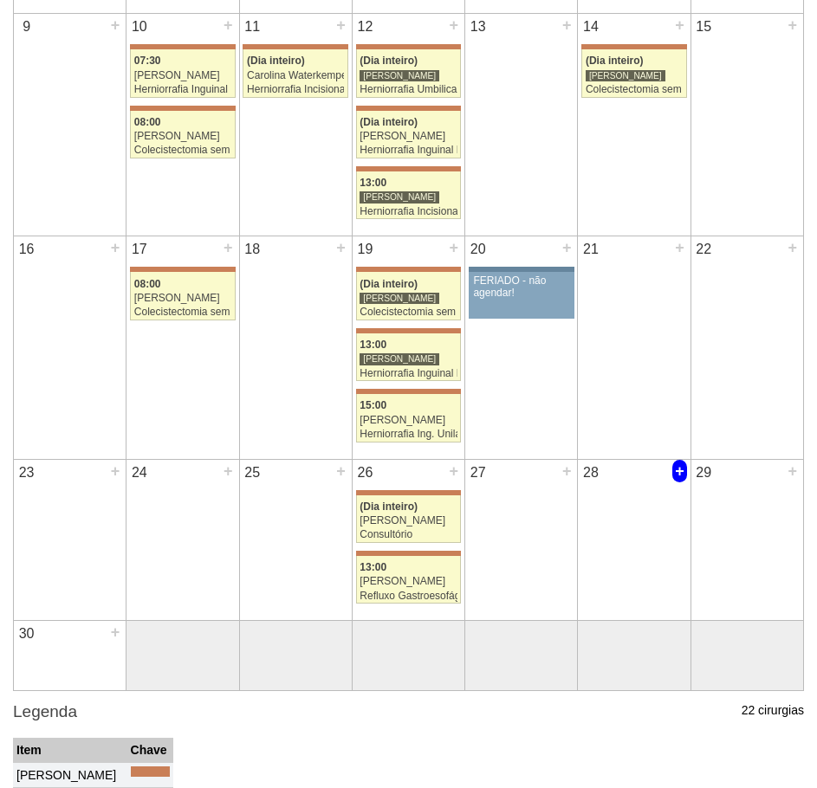
click at [677, 477] on div "+" at bounding box center [679, 471] width 15 height 23
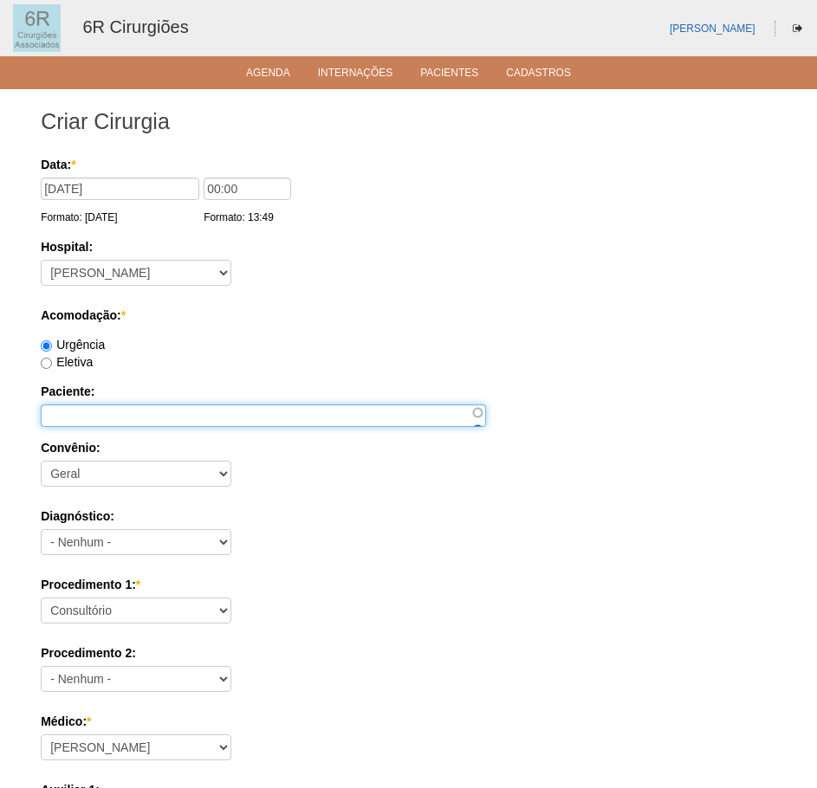
click at [172, 408] on input "Paciente:" at bounding box center [263, 415] width 445 height 23
paste input "[PERSON_NAME]"
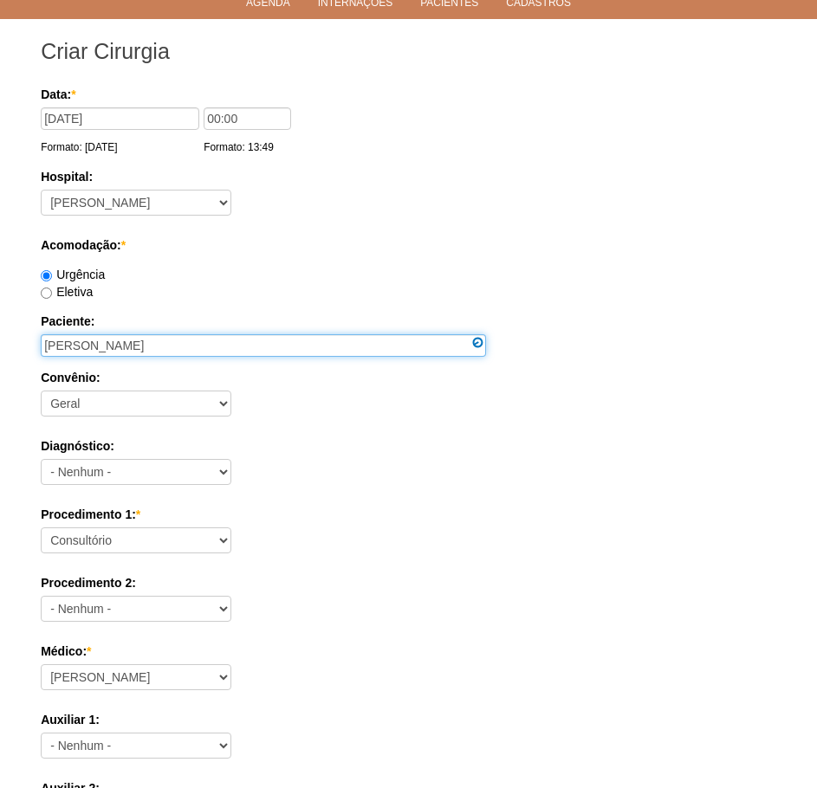
scroll to position [260, 0]
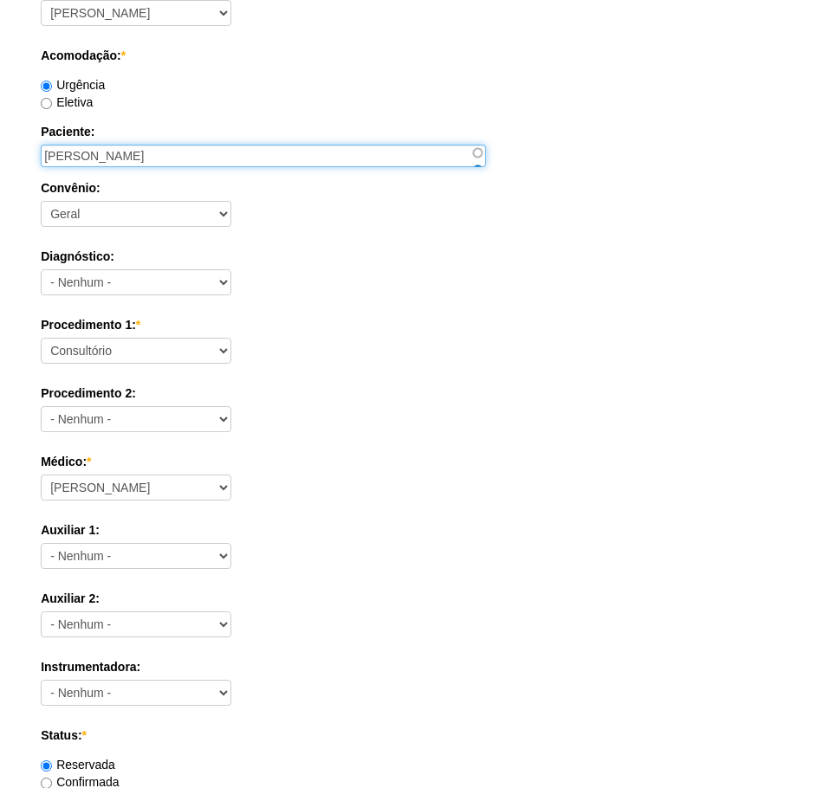
type input "[PERSON_NAME]"
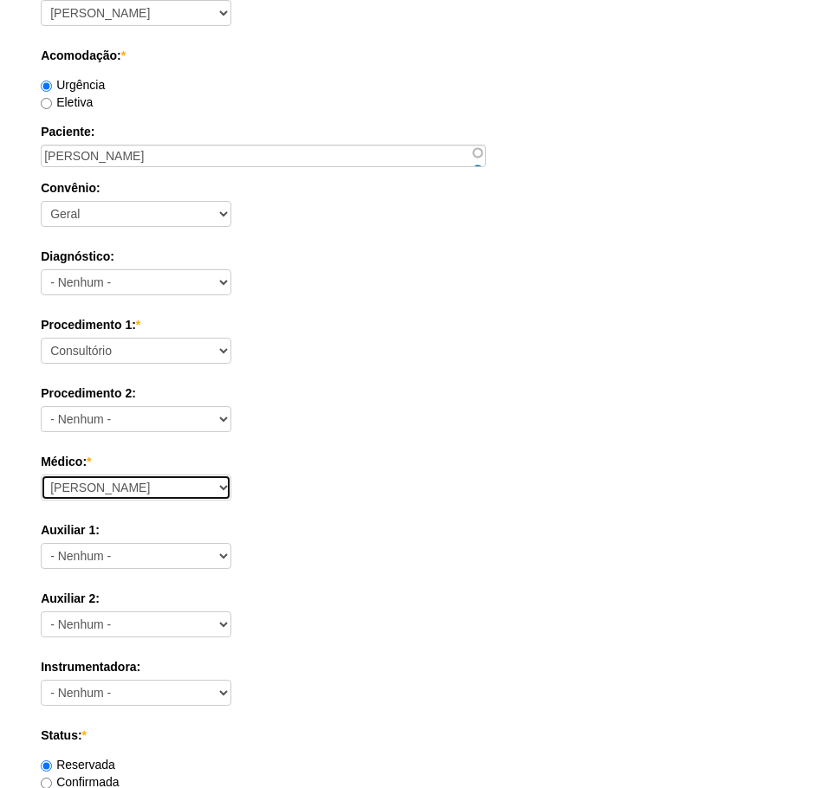
click at [197, 485] on select "[PERSON_NAME] Bariatricas [PERSON_NAME] [PERSON_NAME] [PERSON_NAME] [PERSON_NAM…" at bounding box center [136, 488] width 191 height 26
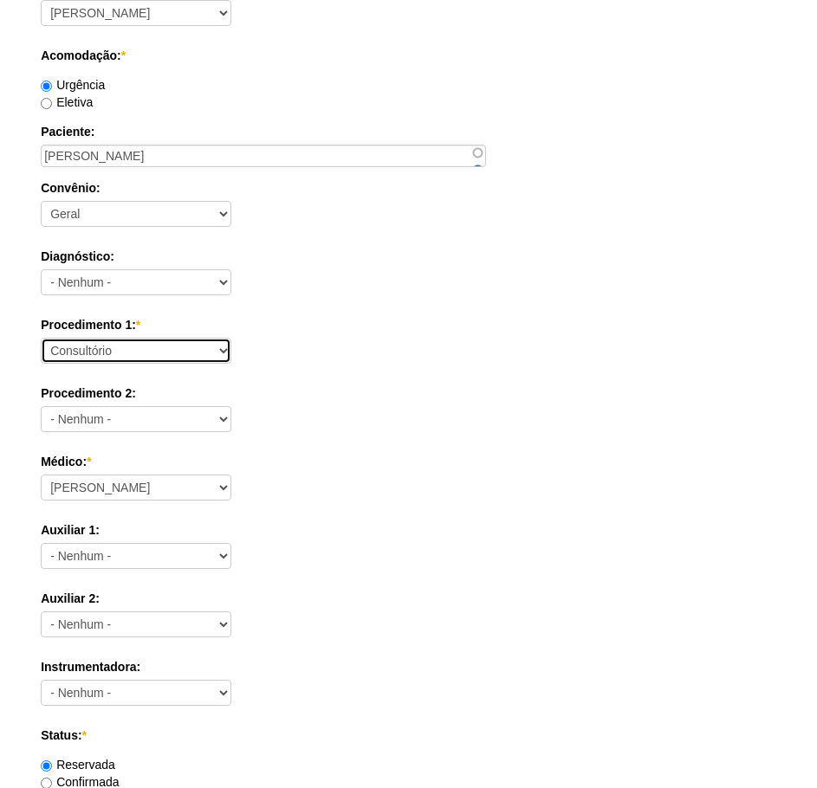
click at [173, 353] on select "Consultório Abscesso Hepático - Drenagem Abscesso perianal Amputação Abdômino P…" at bounding box center [136, 351] width 191 height 26
select select "66565"
click at [41, 338] on select "Consultório Abscesso Hepático - Drenagem Abscesso perianal Amputação Abdômino P…" at bounding box center [136, 351] width 191 height 26
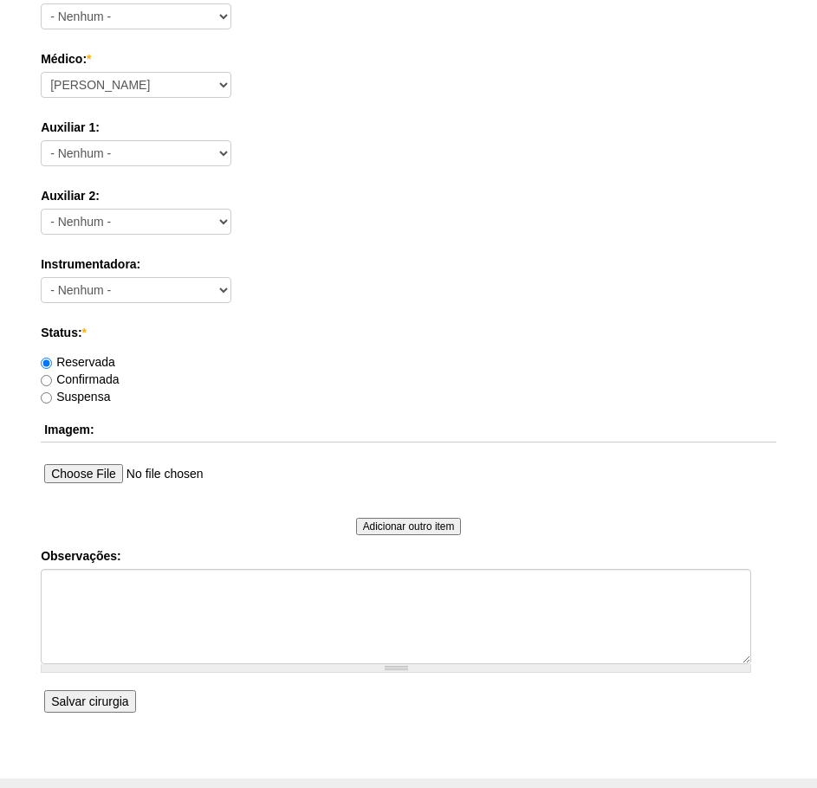
scroll to position [693, 0]
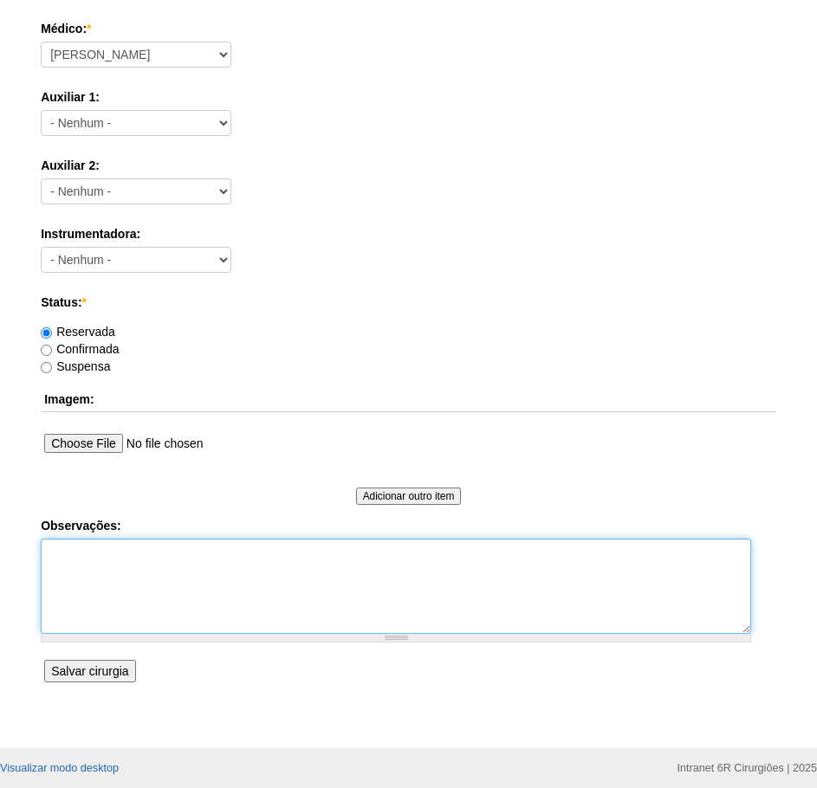
click at [311, 574] on textarea "Observações:" at bounding box center [396, 586] width 710 height 95
type textarea "AMB ACHILES VERIFICAR SE PACIENTE FOI AVISADO"
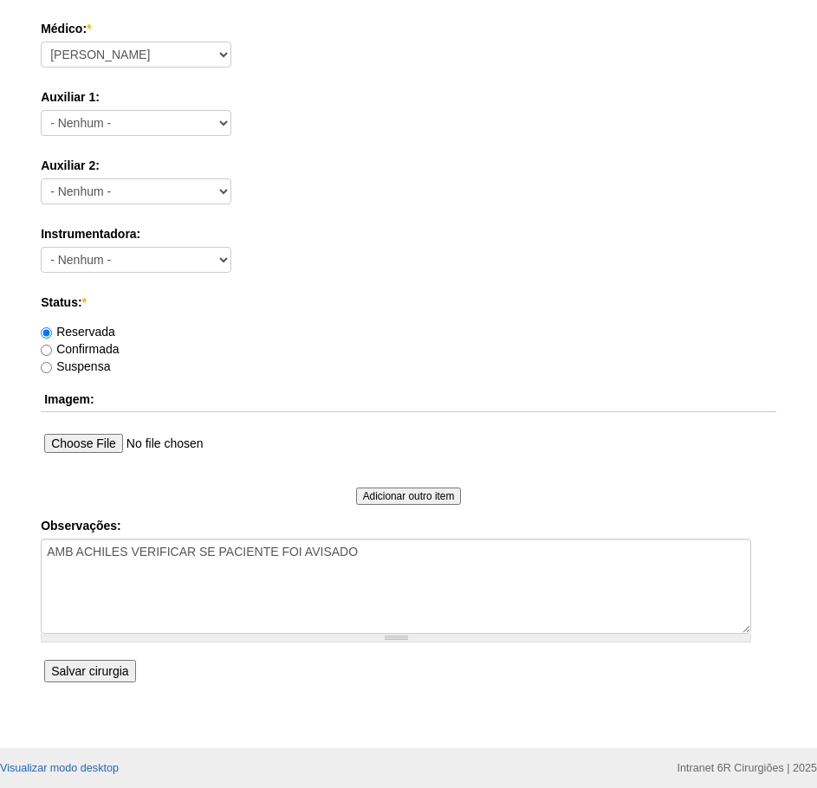
click at [112, 670] on input "Salvar cirurgia" at bounding box center [89, 671] width 91 height 23
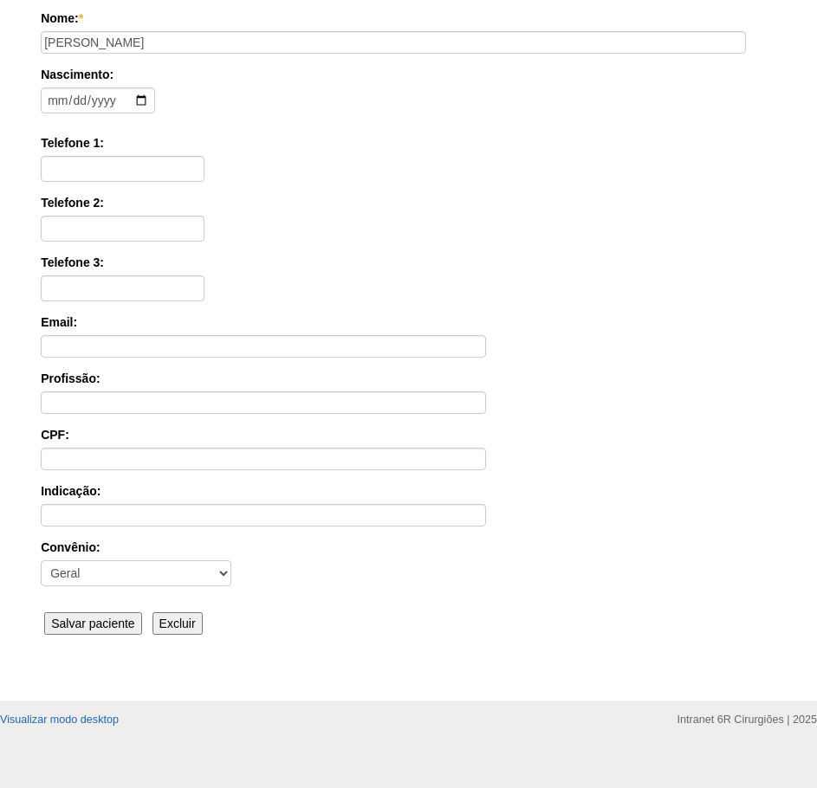
scroll to position [269, 0]
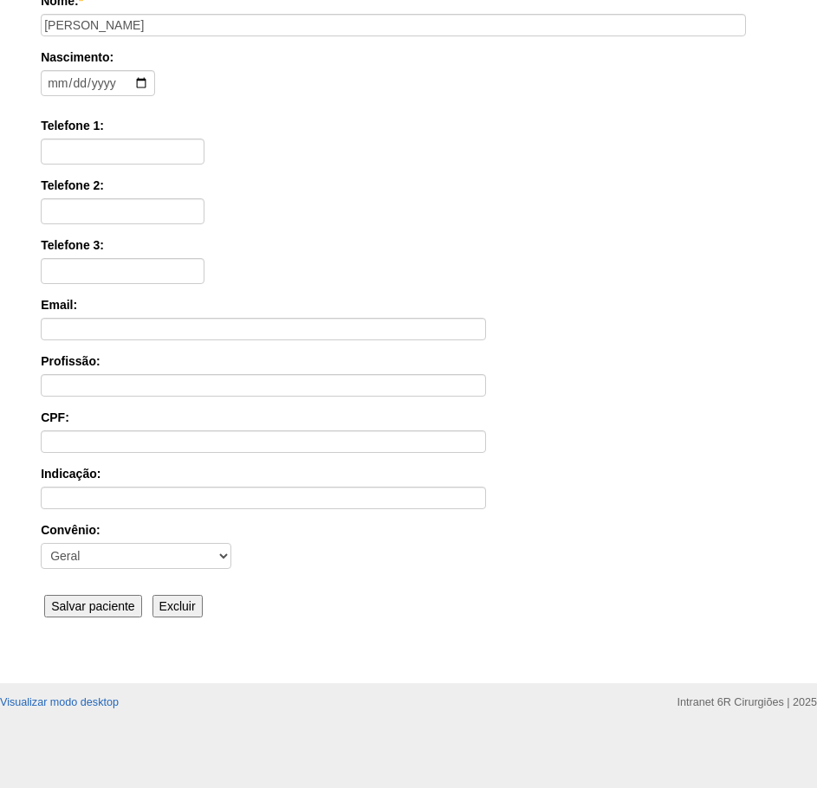
click at [72, 613] on input "Salvar paciente" at bounding box center [93, 606] width 98 height 23
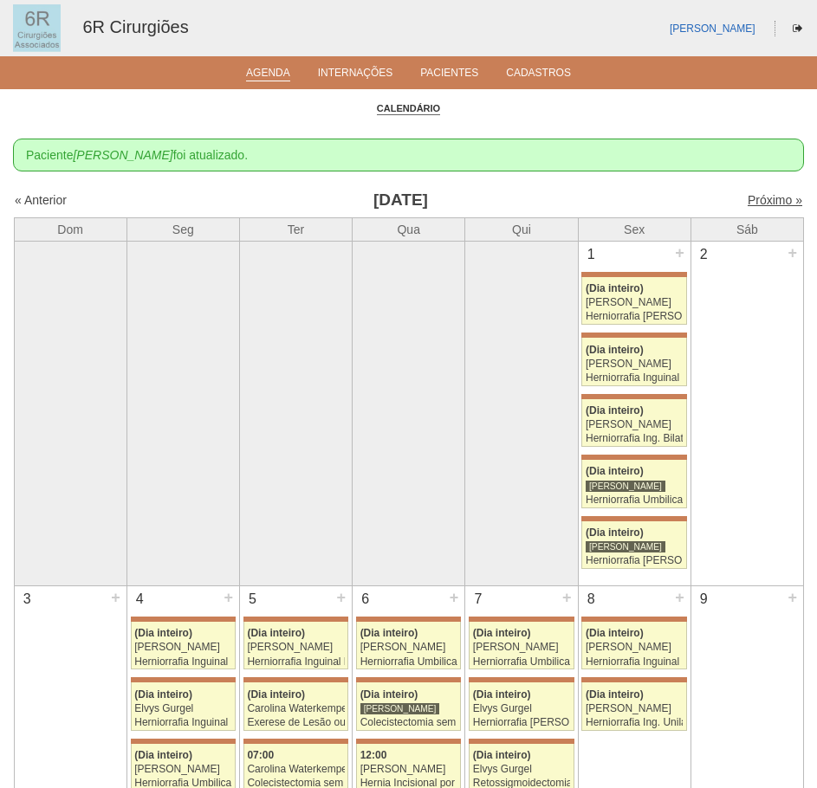
click at [767, 202] on link "Próximo »" at bounding box center [774, 200] width 55 height 14
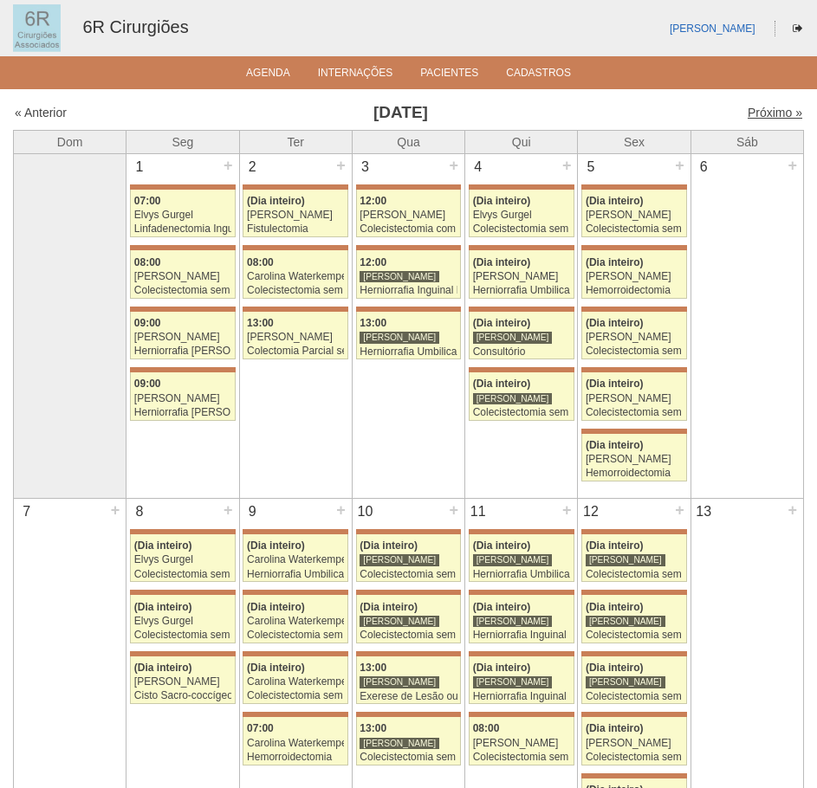
click at [754, 115] on link "Próximo »" at bounding box center [774, 113] width 55 height 14
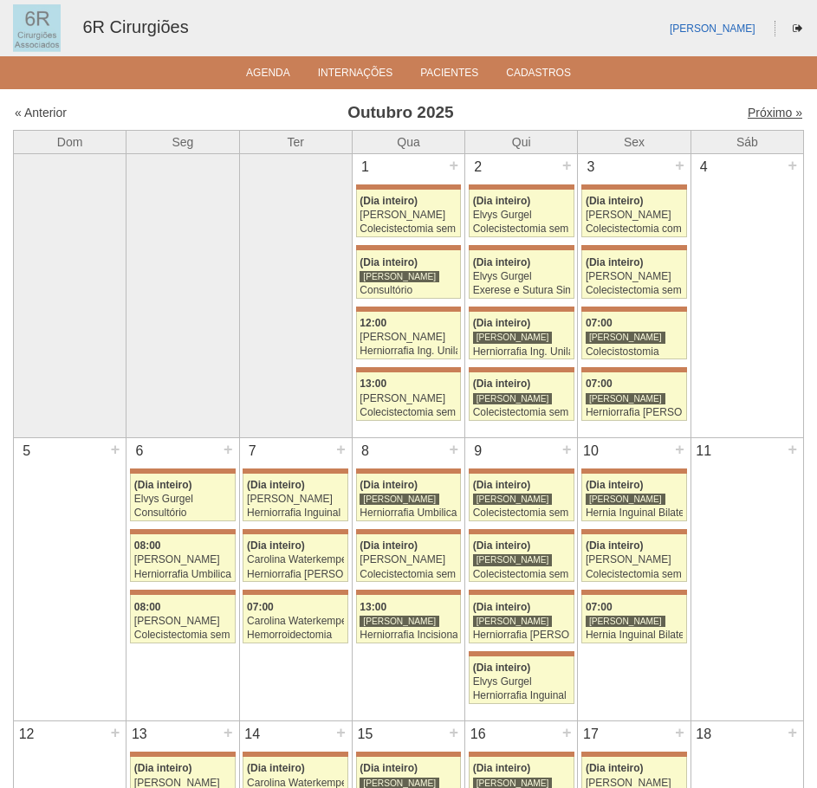
click at [778, 113] on link "Próximo »" at bounding box center [774, 113] width 55 height 14
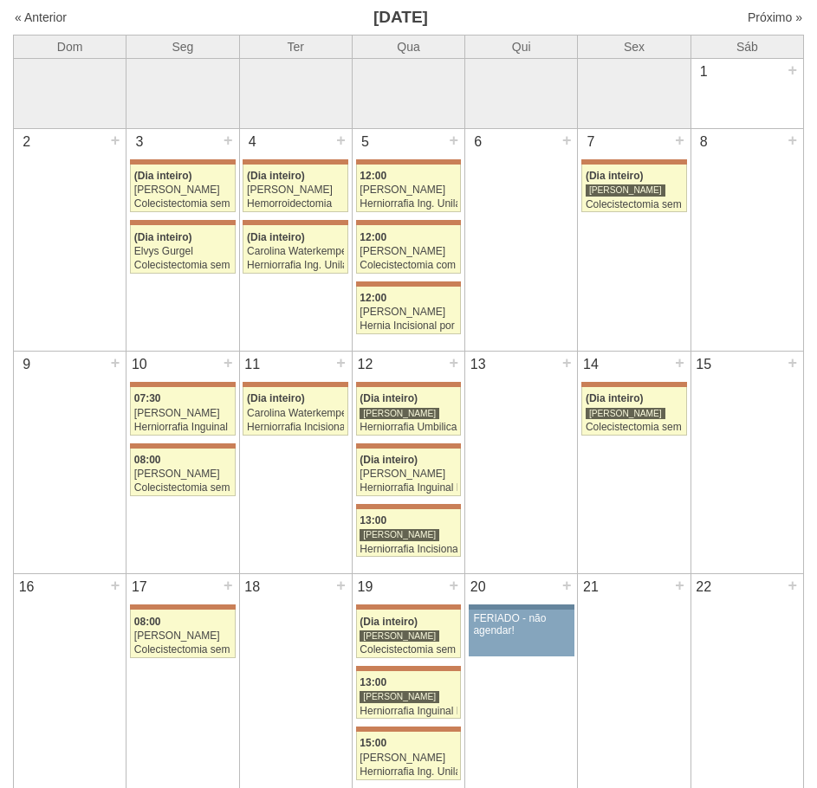
scroll to position [87, 0]
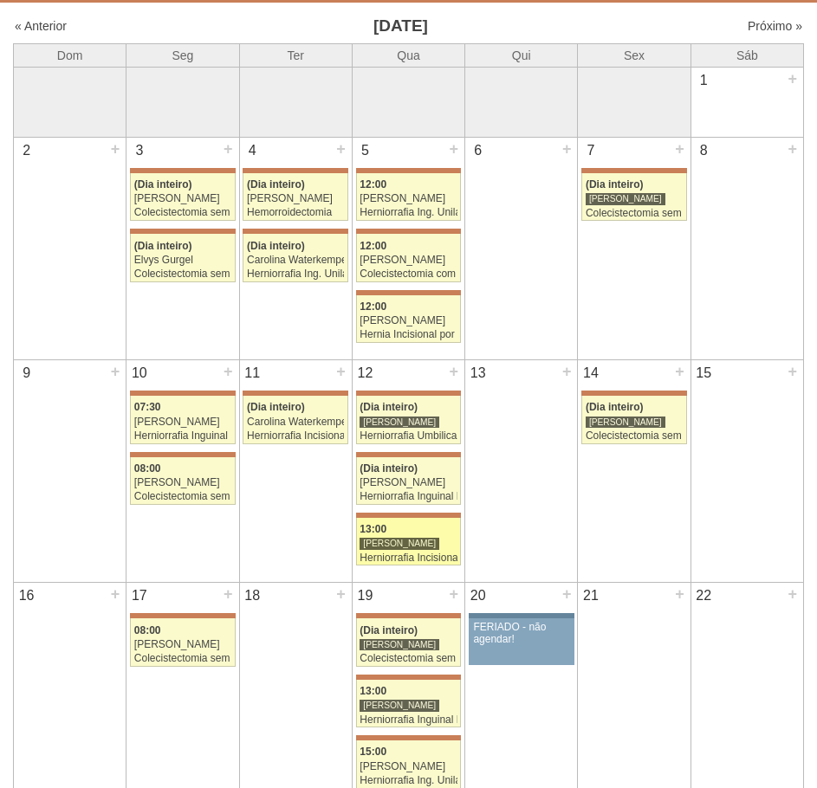
click at [387, 534] on div "13:00" at bounding box center [407, 529] width 97 height 11
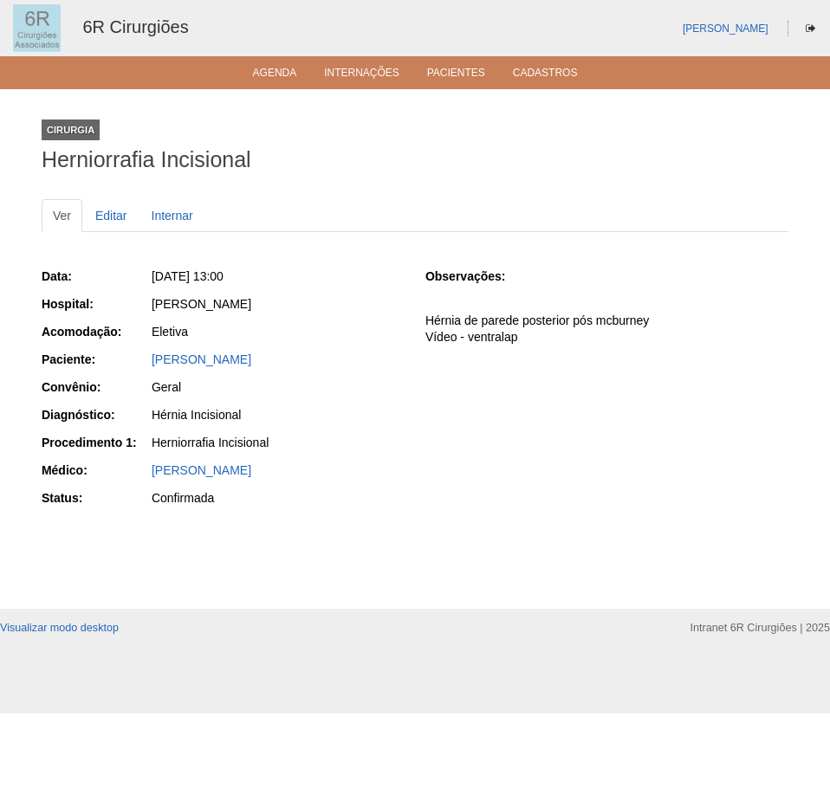
drag, startPoint x: 503, startPoint y: 335, endPoint x: 404, endPoint y: 321, distance: 100.6
click at [404, 321] on div "Data: Qua, 12/11/2025 - 13:00 Hospital: Maria Braido Acomodação: Eletiva Pacien…" at bounding box center [415, 389] width 747 height 255
click at [406, 320] on div "Data: Qua, 12/11/2025 - 13:00 Hospital: Maria Braido Acomodação: Eletiva Pacien…" at bounding box center [415, 389] width 747 height 255
click at [458, 310] on div "Observações: Hérnia de parede posterior pós mcburney Vídeo - ventralap" at bounding box center [606, 312] width 363 height 89
click at [288, 77] on link "Agenda" at bounding box center [275, 74] width 44 height 15
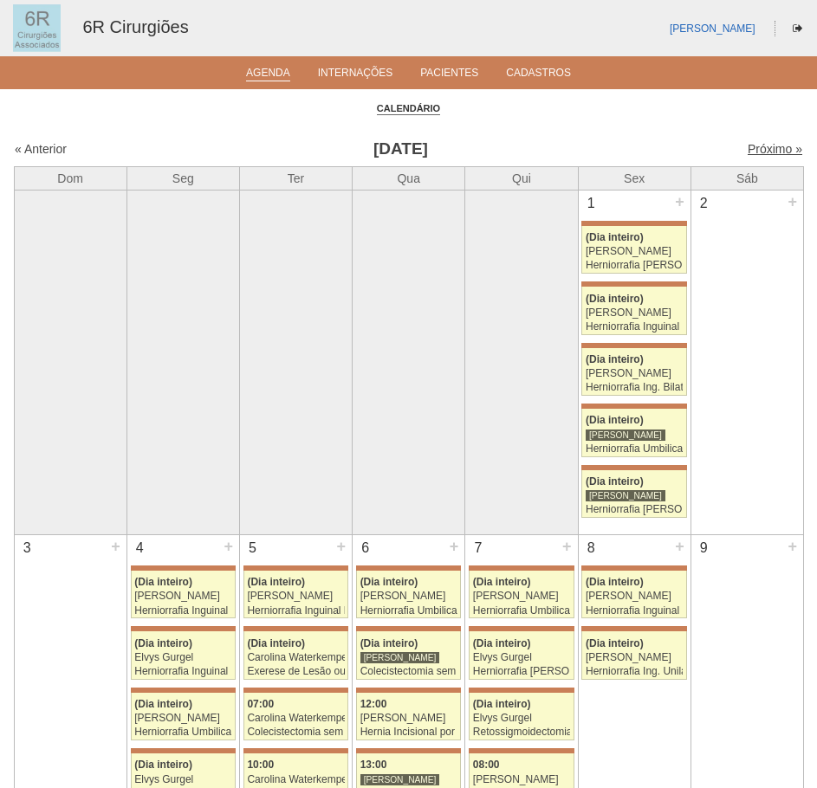
click at [751, 153] on link "Próximo »" at bounding box center [774, 149] width 55 height 14
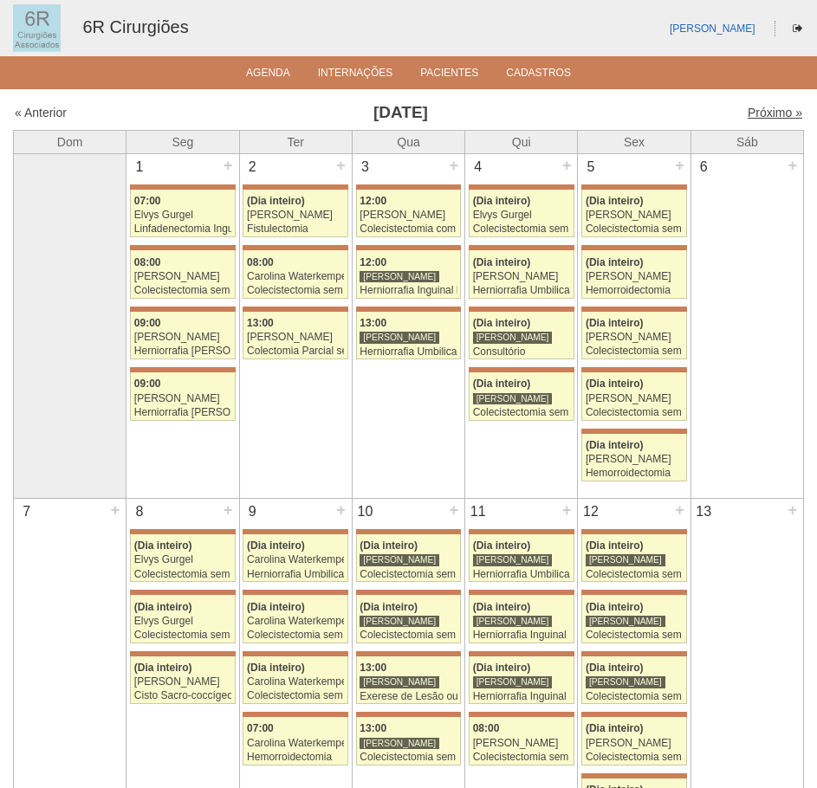
click at [747, 119] on link "Próximo »" at bounding box center [774, 113] width 55 height 14
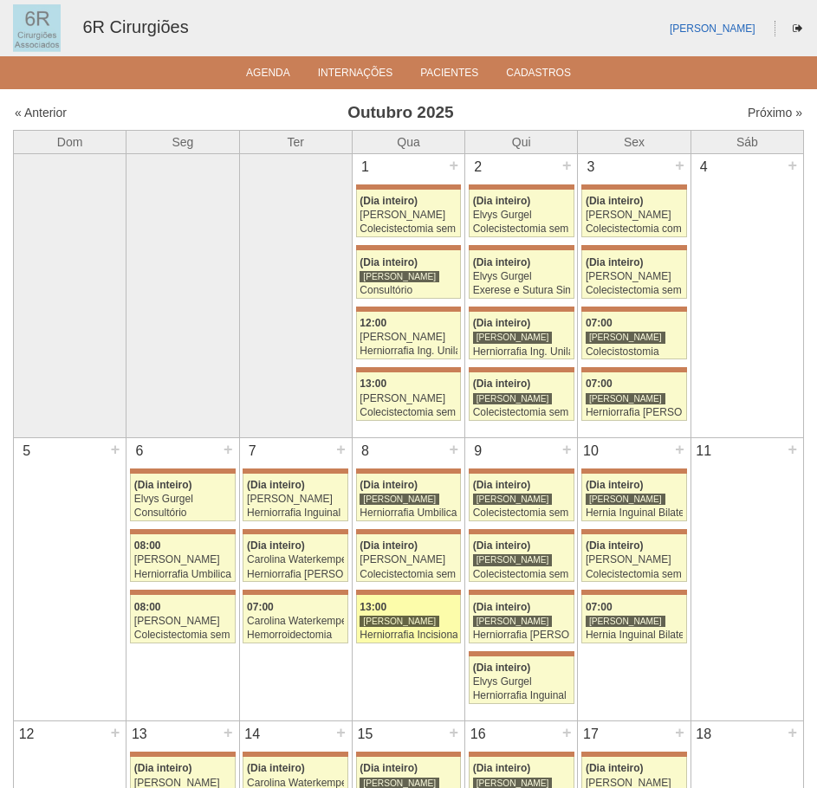
click at [404, 624] on div "[PERSON_NAME]" at bounding box center [399, 621] width 80 height 13
click at [779, 120] on div "Próximo »" at bounding box center [707, 112] width 189 height 17
click at [753, 112] on link "Próximo »" at bounding box center [774, 113] width 55 height 14
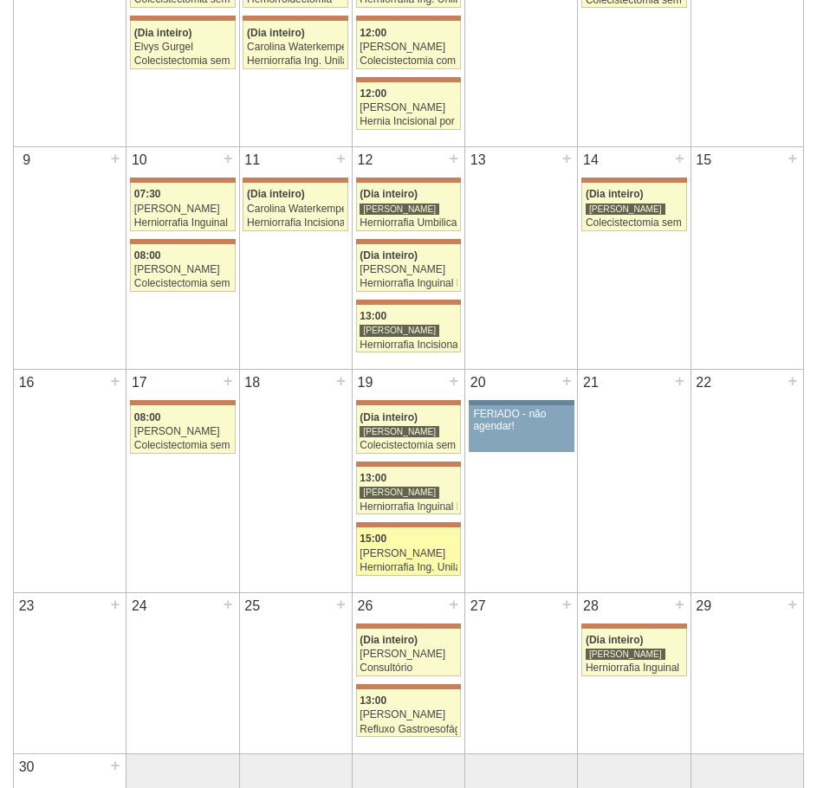
scroll to position [346, 0]
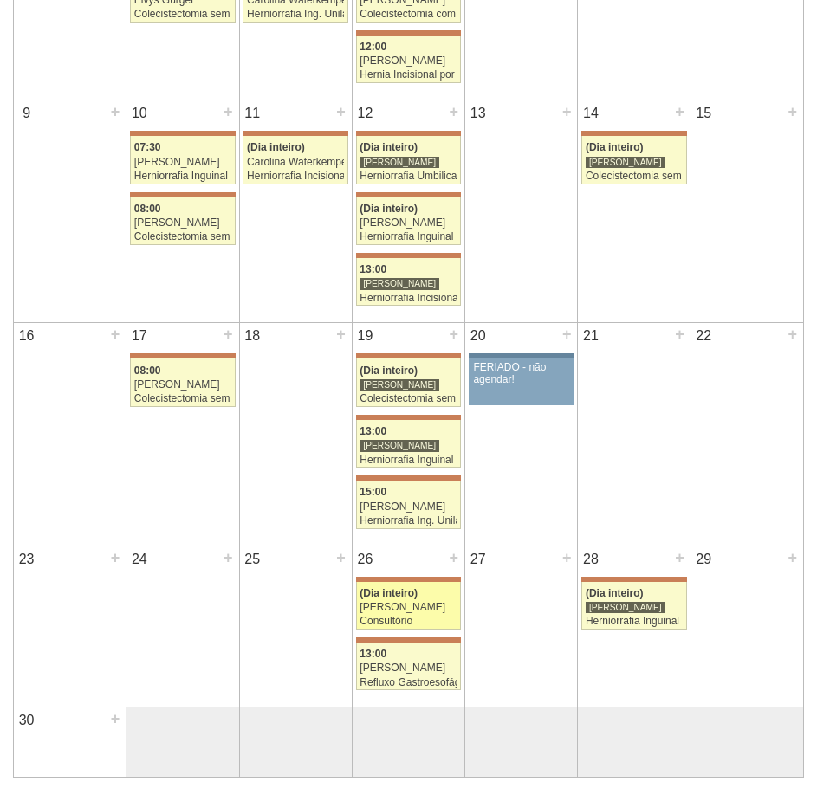
click at [445, 598] on div "(Dia inteiro)" at bounding box center [407, 593] width 97 height 11
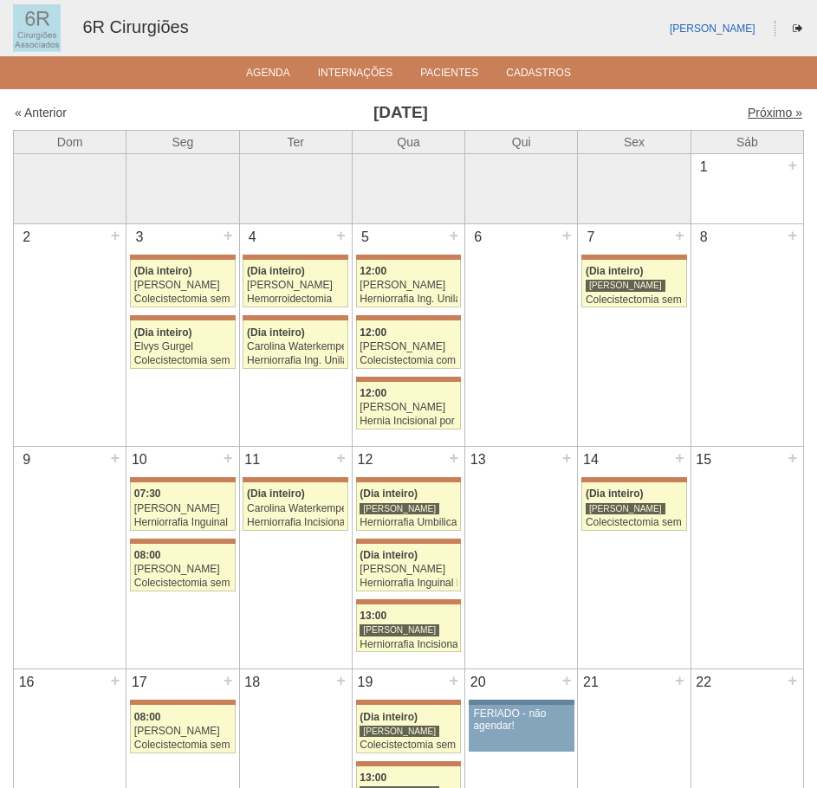
click at [773, 108] on link "Próximo »" at bounding box center [774, 113] width 55 height 14
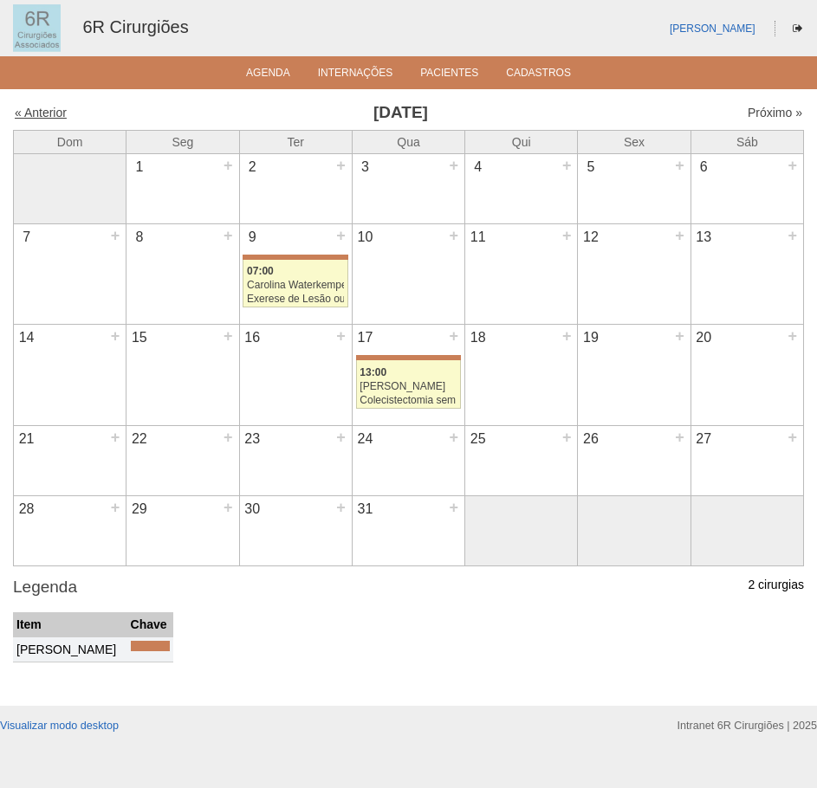
click at [40, 111] on link "« Anterior" at bounding box center [41, 113] width 52 height 14
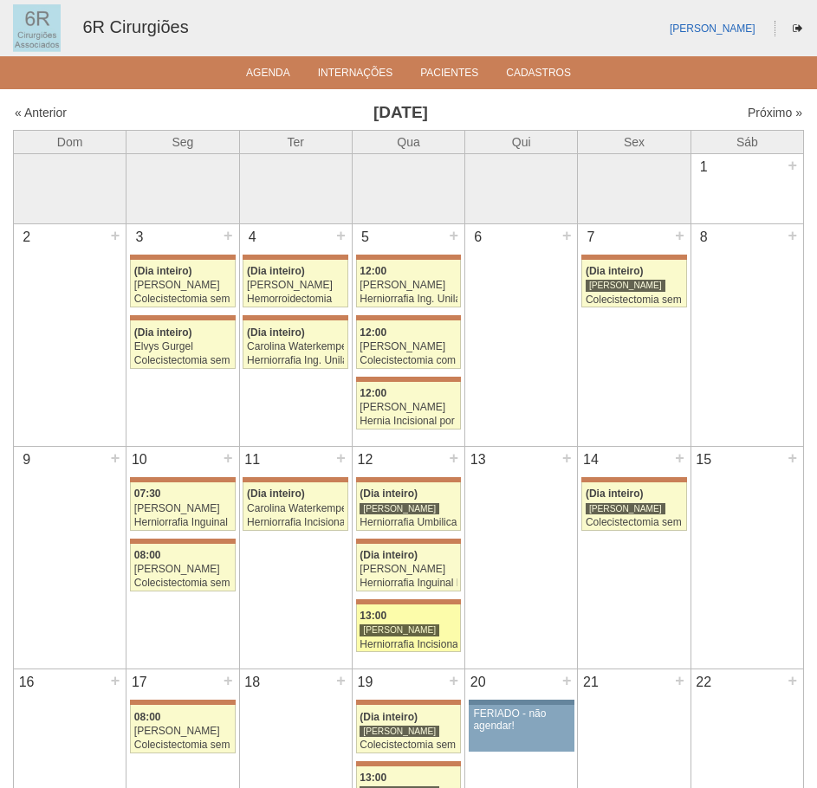
click at [417, 626] on div "[PERSON_NAME]" at bounding box center [399, 630] width 80 height 13
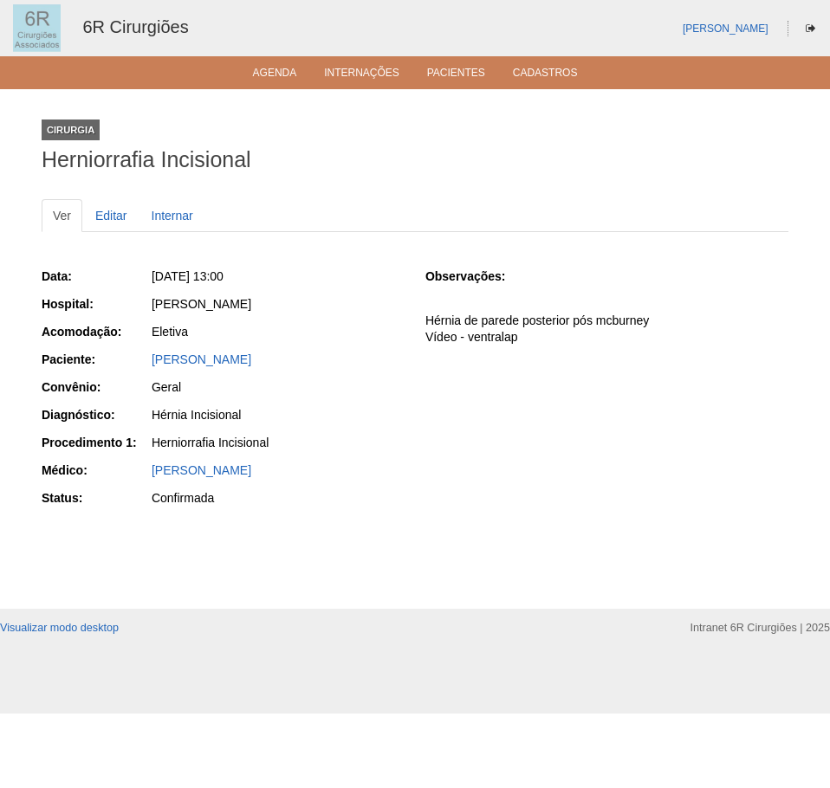
drag, startPoint x: 516, startPoint y: 340, endPoint x: 421, endPoint y: 310, distance: 99.7
click at [421, 310] on div "Data: Qua, 12/11/2025 - 13:00 Hospital: Maria Braido Acomodação: Eletiva Pacien…" at bounding box center [415, 389] width 747 height 255
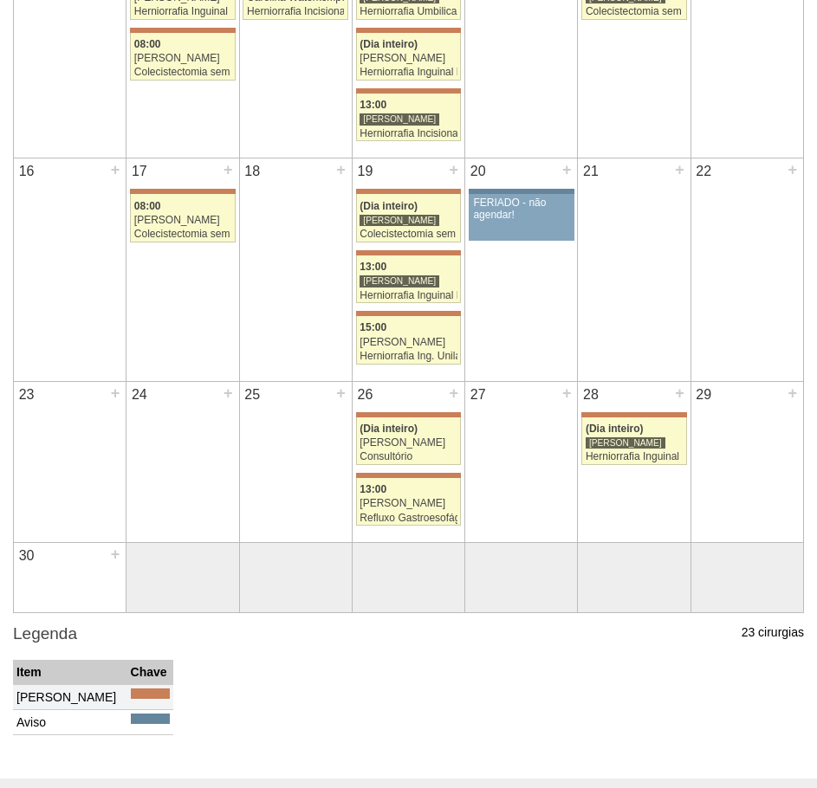
scroll to position [520, 0]
